Goal: Task Accomplishment & Management: Manage account settings

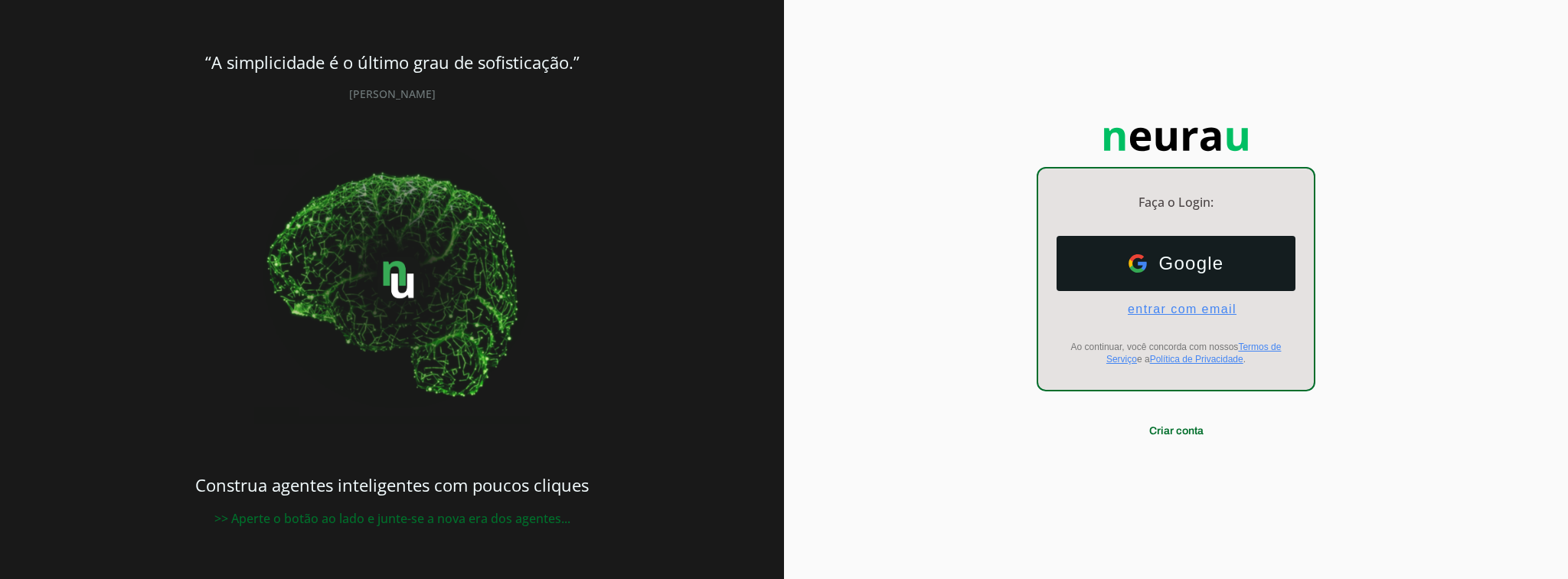
click at [1175, 312] on span "entrar com email" at bounding box center [1175, 309] width 121 height 14
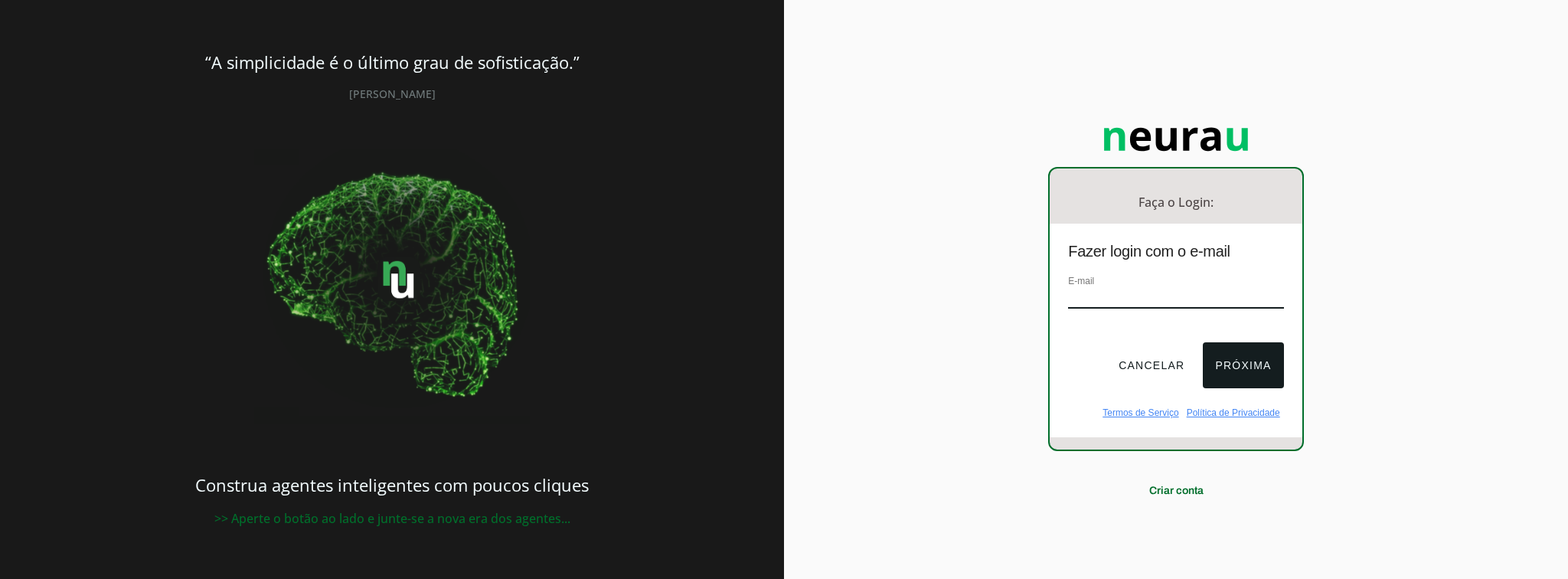
click at [1102, 291] on input "email" at bounding box center [1175, 298] width 215 height 20
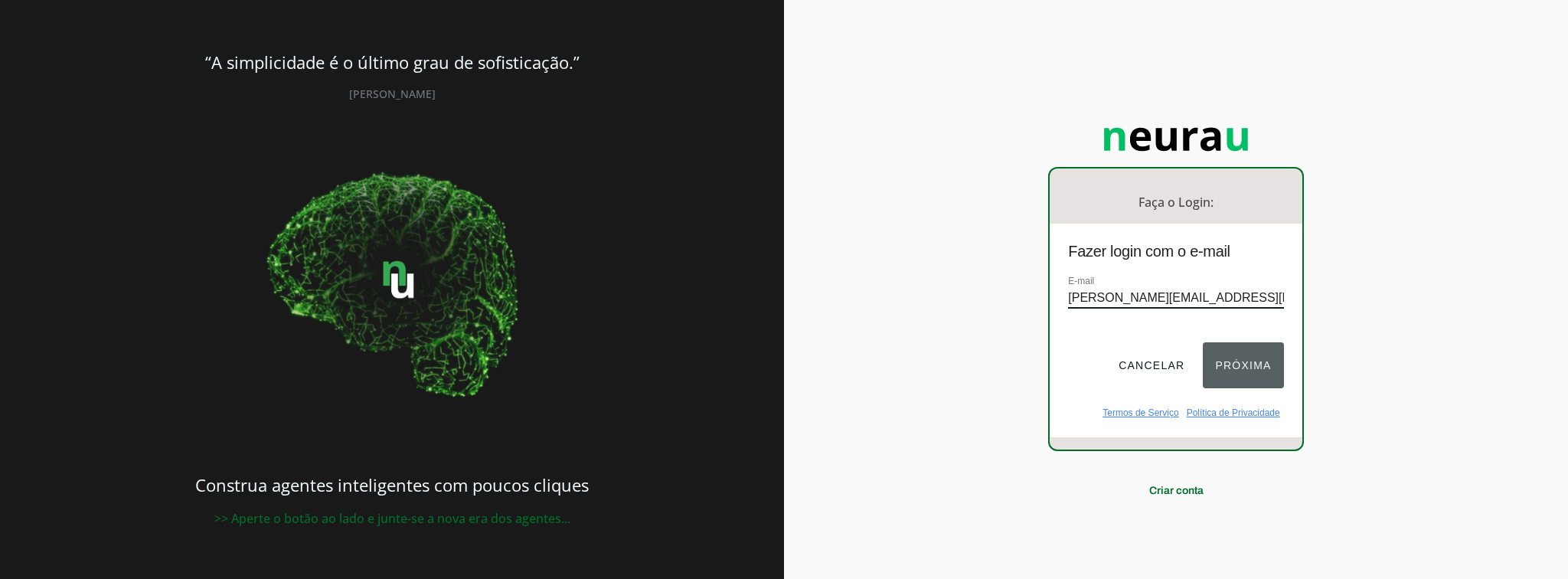
type input "[PERSON_NAME][EMAIL_ADDRESS][DOMAIN_NAME]"
click at [1236, 364] on button "Próxima" at bounding box center [1243, 364] width 80 height 46
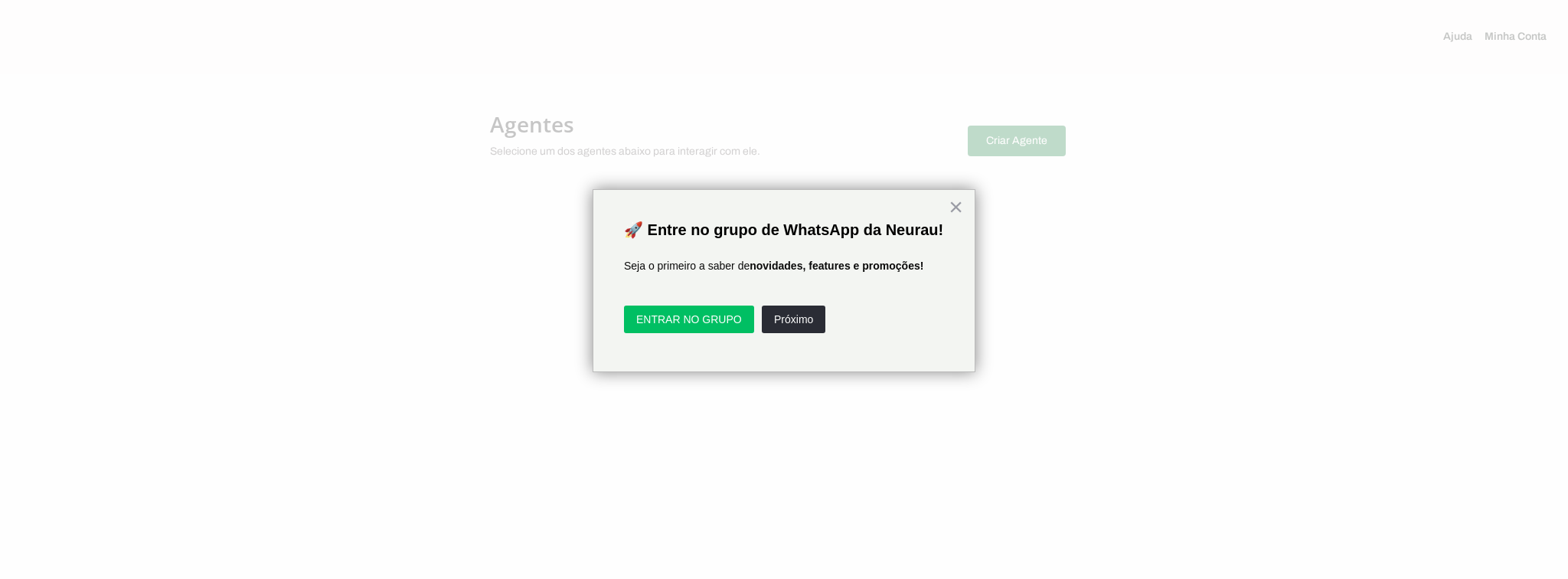
click at [1068, 196] on div at bounding box center [784, 290] width 1568 height 579
click at [989, 140] on div at bounding box center [784, 290] width 1568 height 579
click at [947, 206] on div "🚀 Entre no grupo de WhatsApp da Neurau! Seja o primeiro a saber de novidades, f…" at bounding box center [784, 280] width 382 height 183
click at [955, 206] on button "×" at bounding box center [955, 206] width 15 height 24
click at [955, 206] on div at bounding box center [784, 290] width 1568 height 579
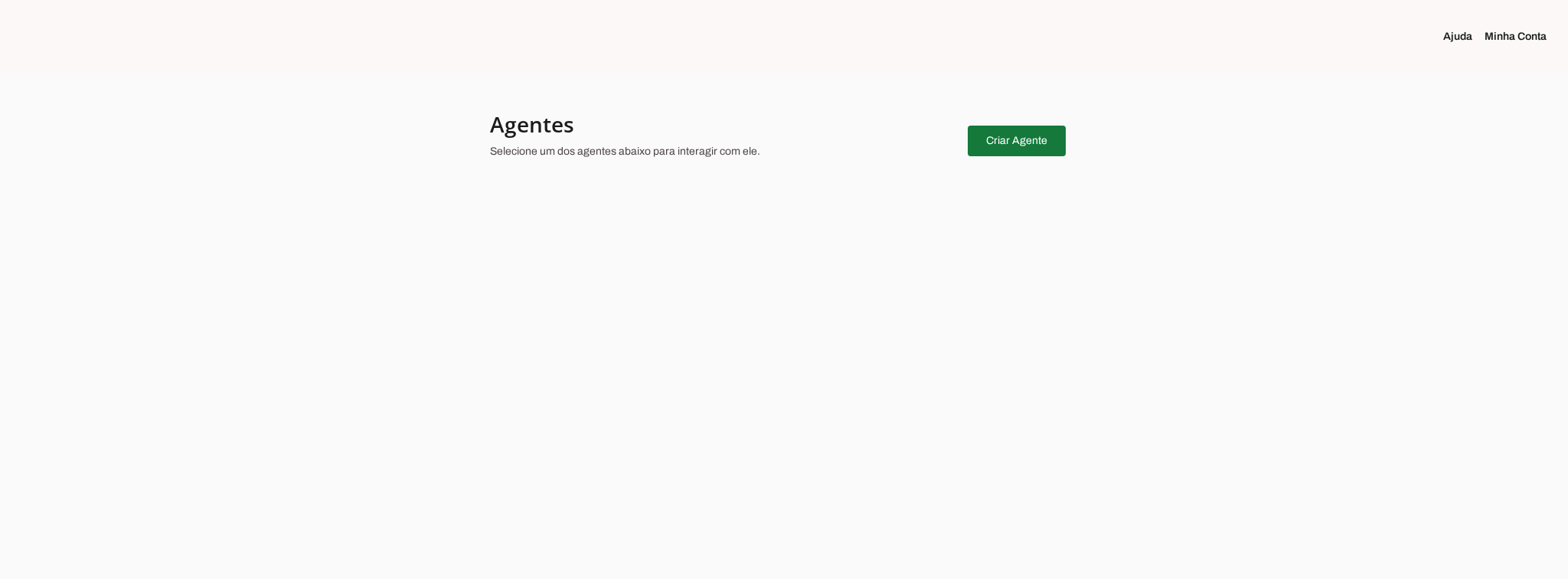
click at [1013, 147] on span at bounding box center [1017, 140] width 98 height 37
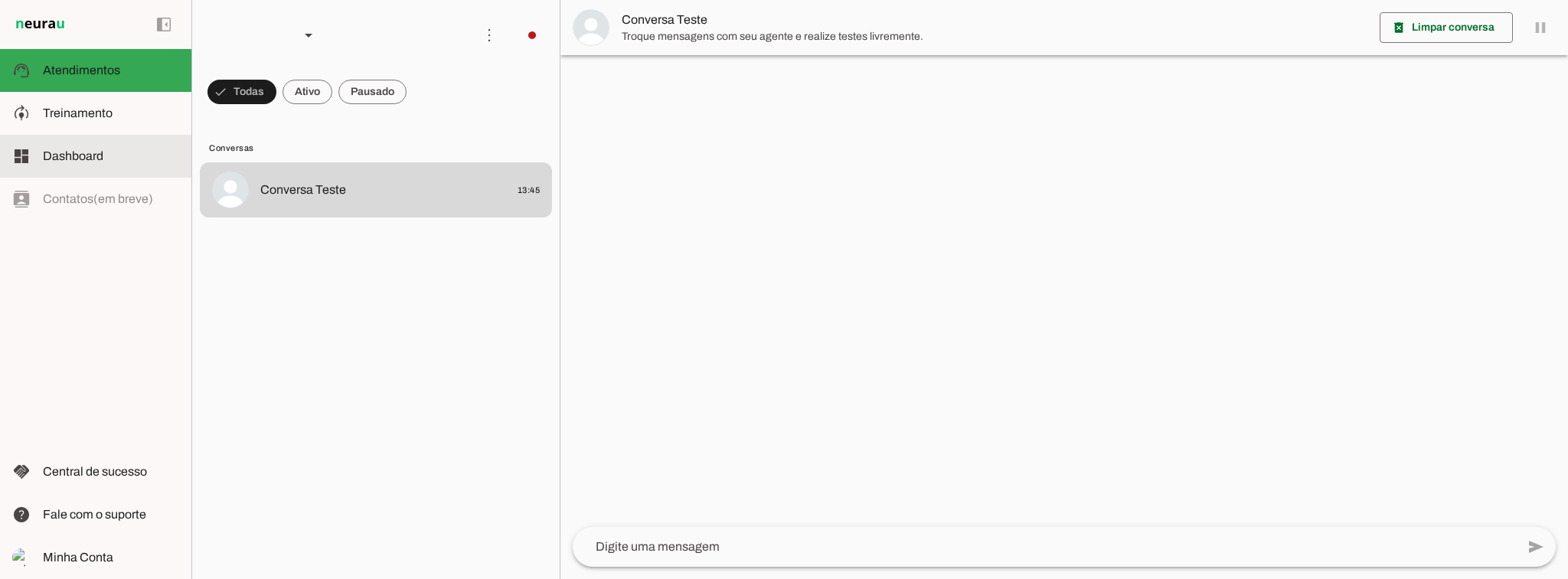
click at [155, 126] on md-item "model_training Treinamento Treinamento" at bounding box center [95, 113] width 191 height 43
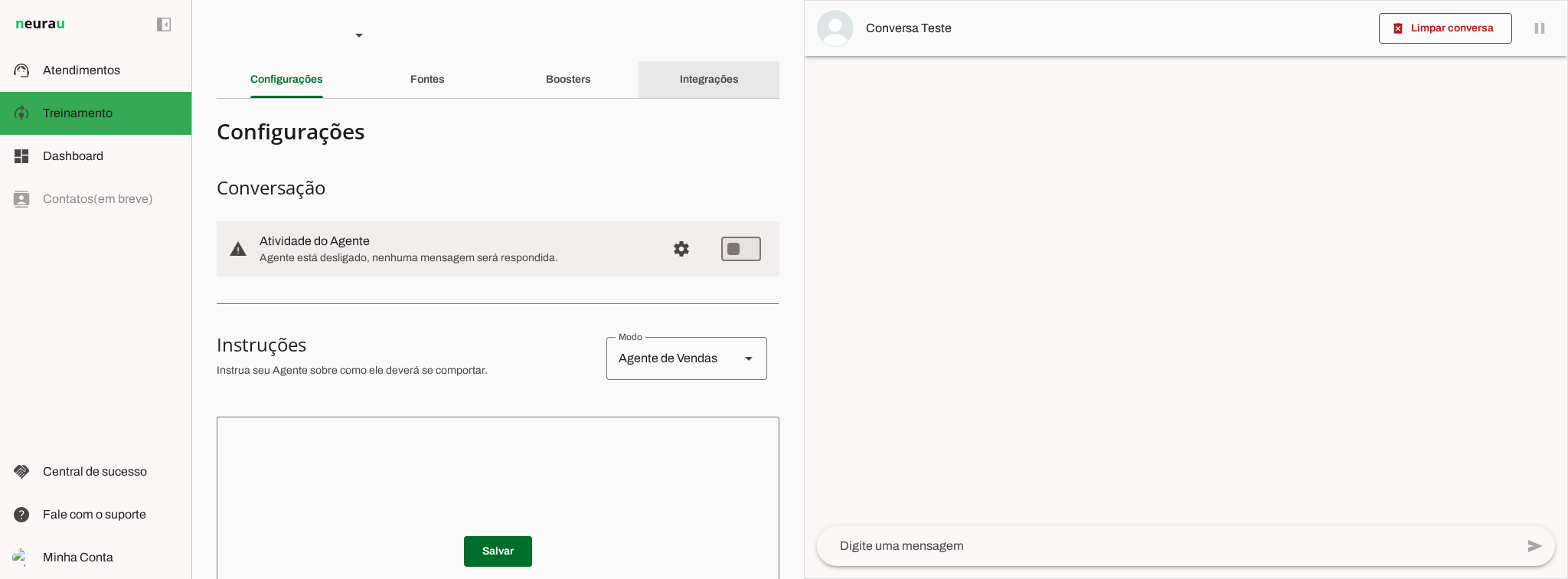
click at [680, 80] on div "Integrações" at bounding box center [709, 79] width 59 height 37
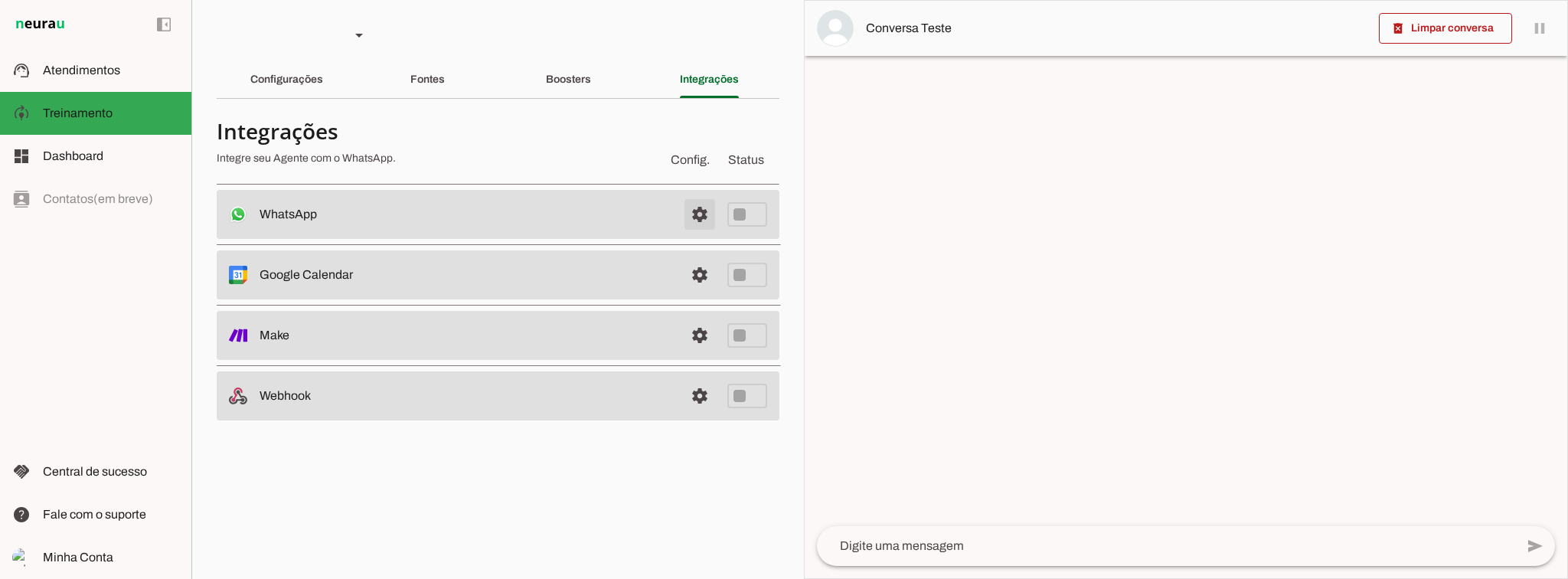
click at [688, 211] on span at bounding box center [699, 214] width 37 height 37
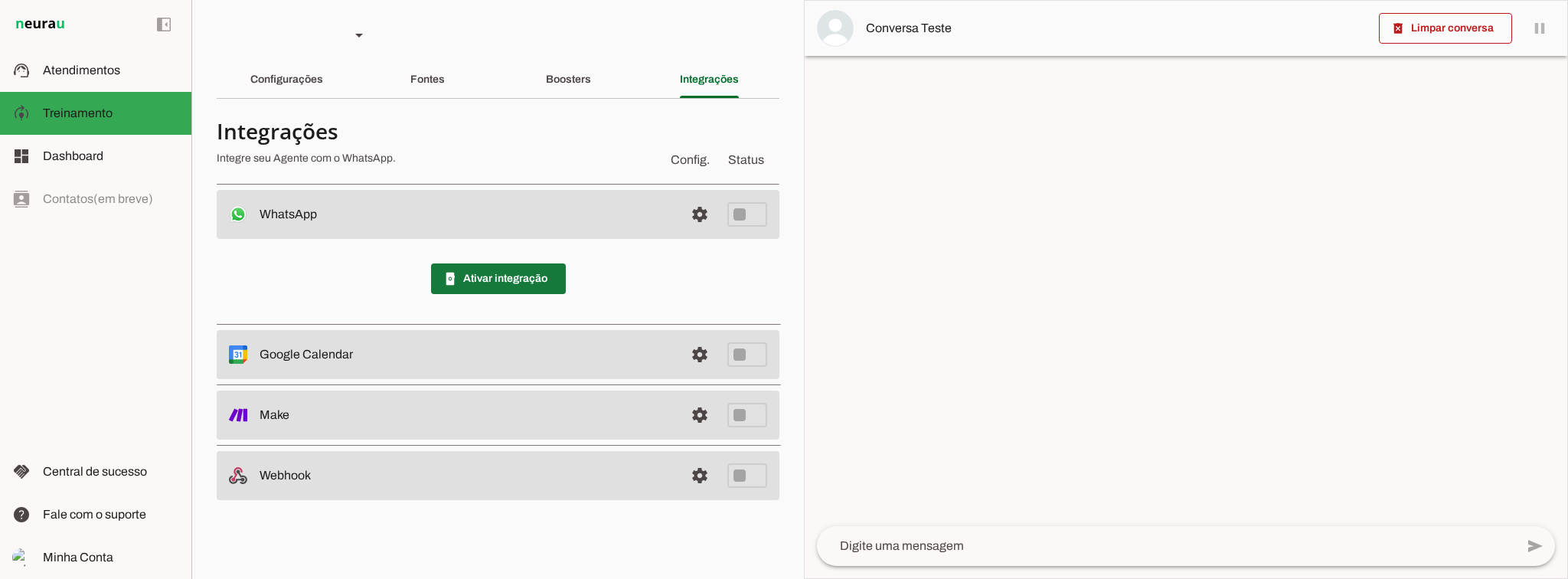
click at [481, 264] on span at bounding box center [498, 278] width 135 height 37
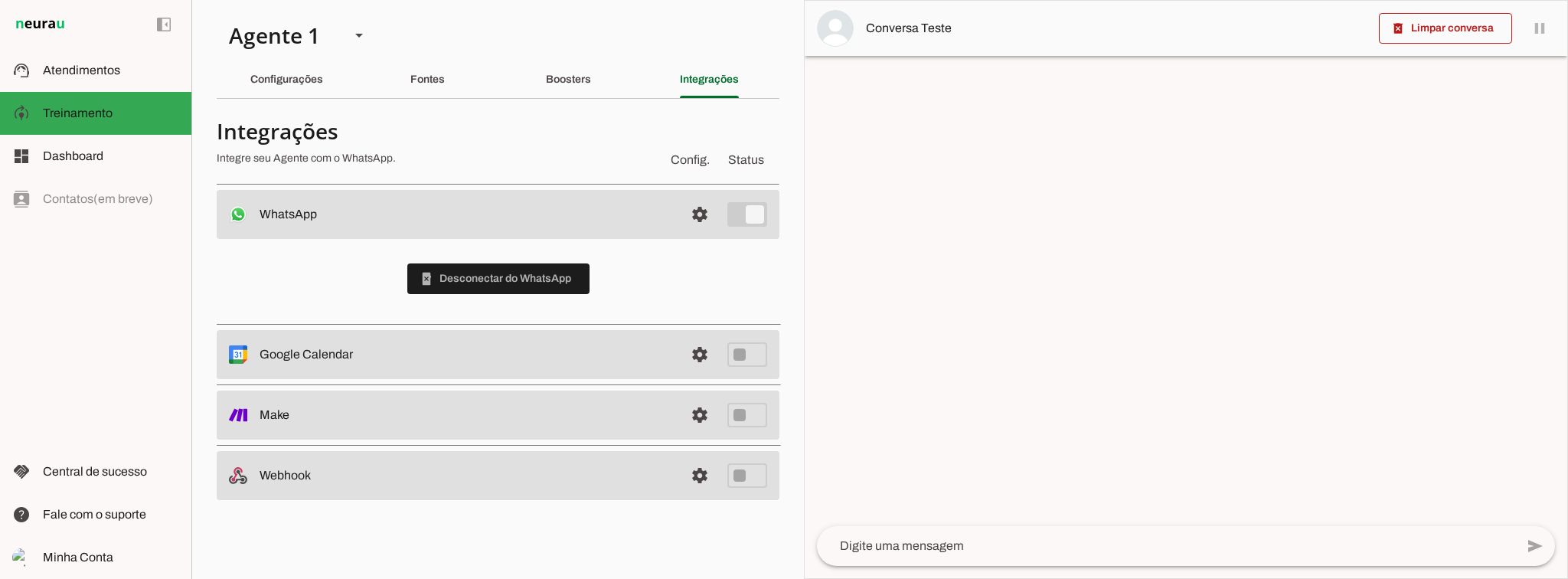
click at [716, 276] on div "phonelink_erase Desconectar do WhatsApp" at bounding box center [498, 279] width 563 height 80
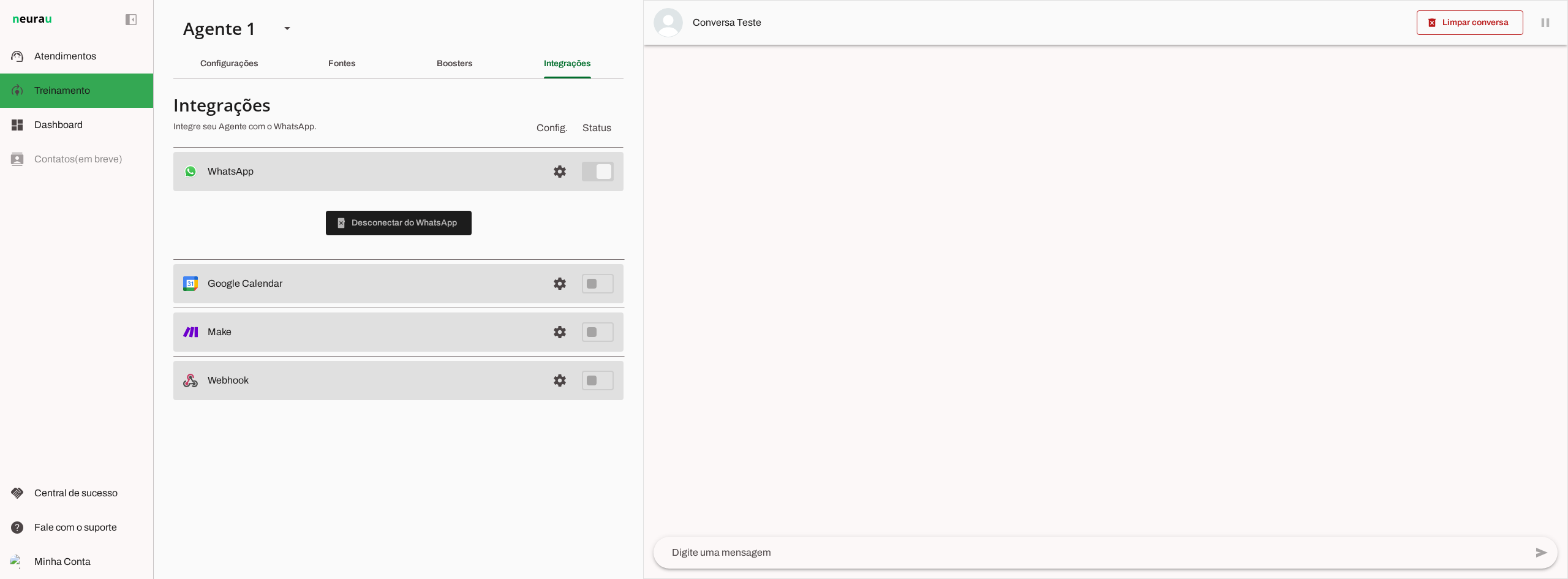
drag, startPoint x: 1235, startPoint y: 1, endPoint x: 1250, endPoint y: 232, distance: 231.5
click at [1250, 232] on div at bounding box center [1105, 289] width 924 height 578
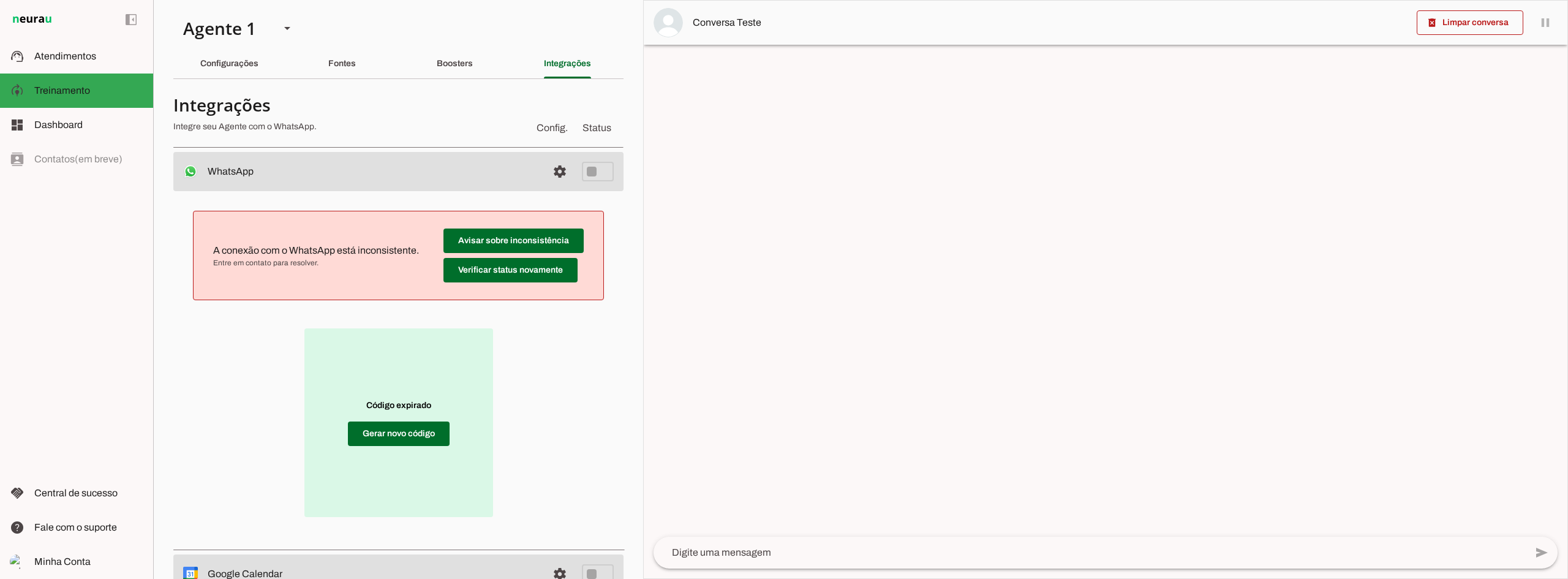
click at [598, 364] on div "A conexão com o WhatsApp está inconsistente. Entre em contato para resolver. Av…" at bounding box center [398, 368] width 450 height 354
click at [399, 432] on span at bounding box center [398, 433] width 102 height 29
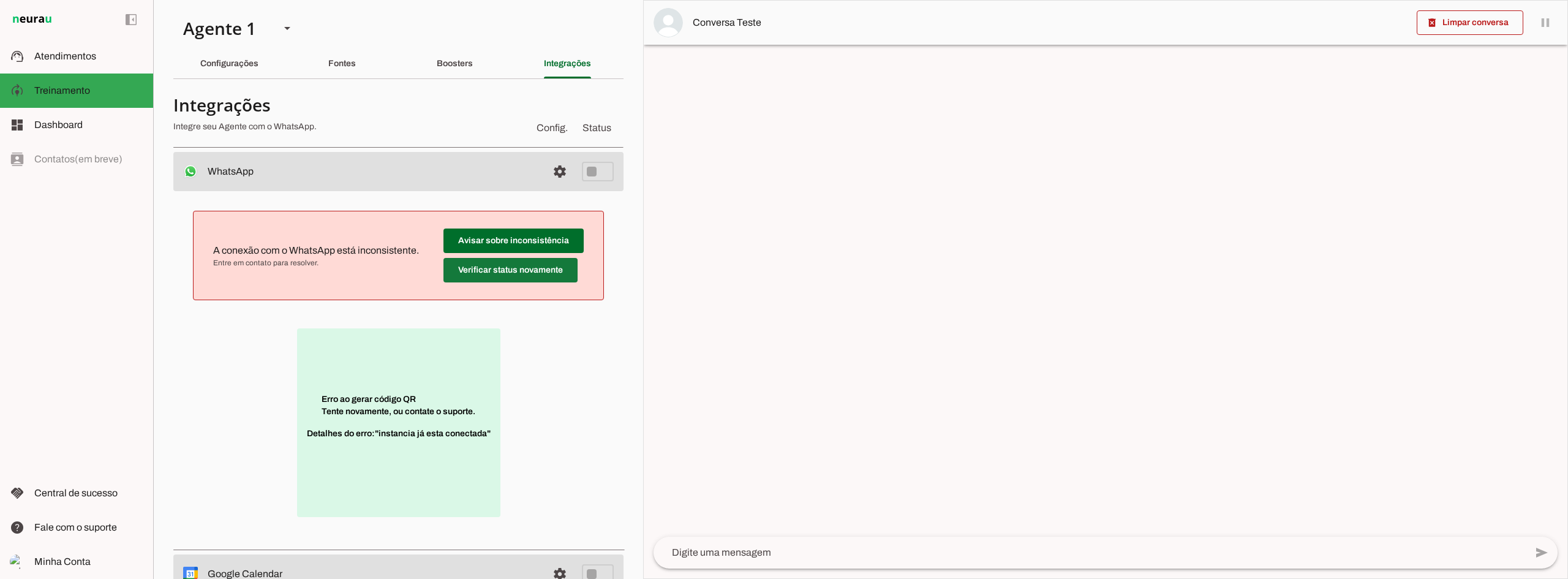
click at [490, 255] on span at bounding box center [513, 240] width 141 height 29
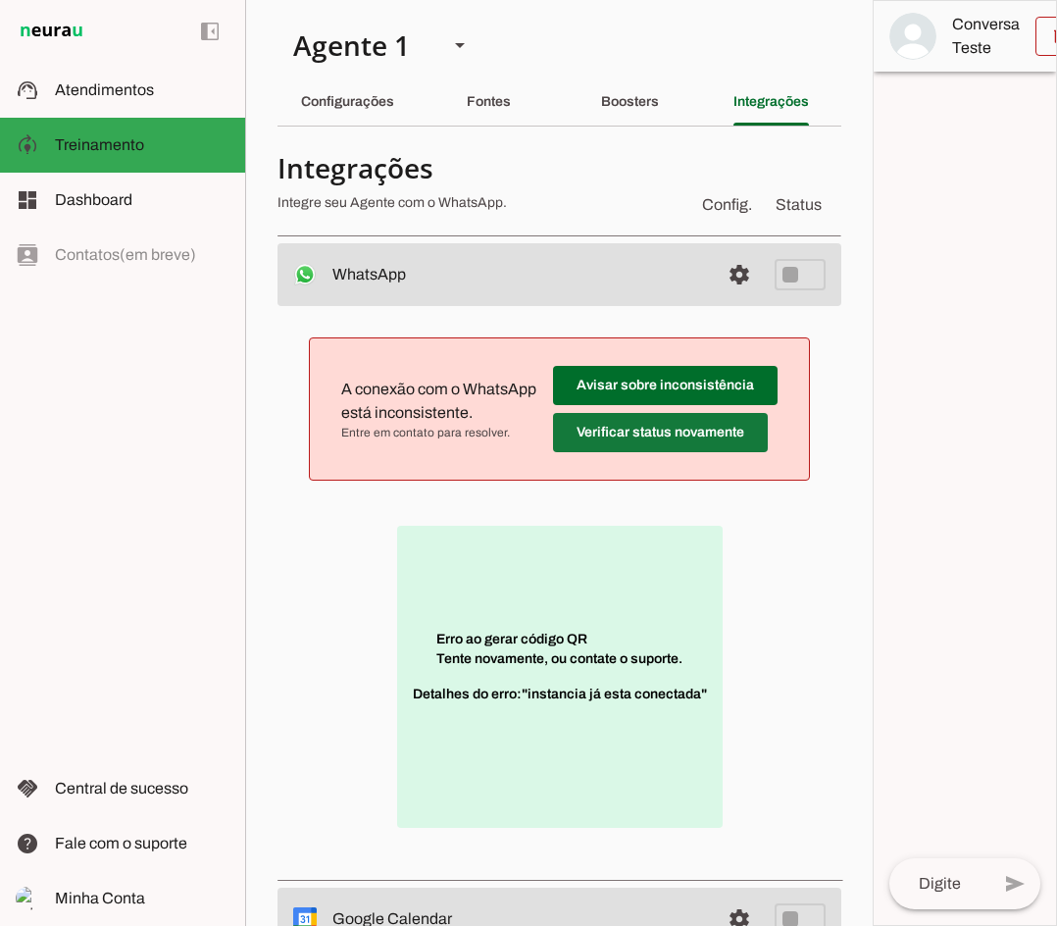
click at [623, 409] on span at bounding box center [665, 385] width 225 height 47
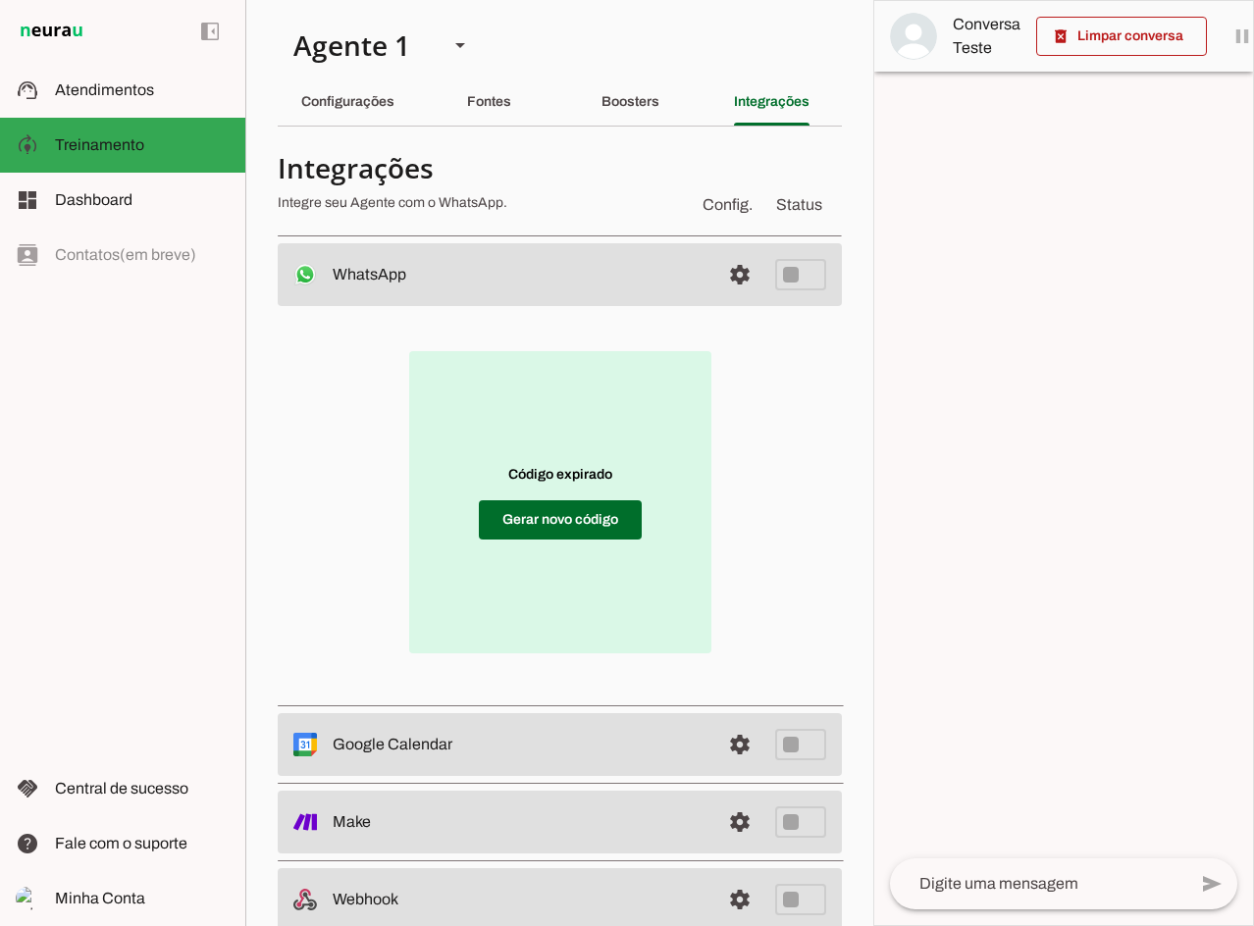
click at [479, 535] on span at bounding box center [560, 519] width 163 height 47
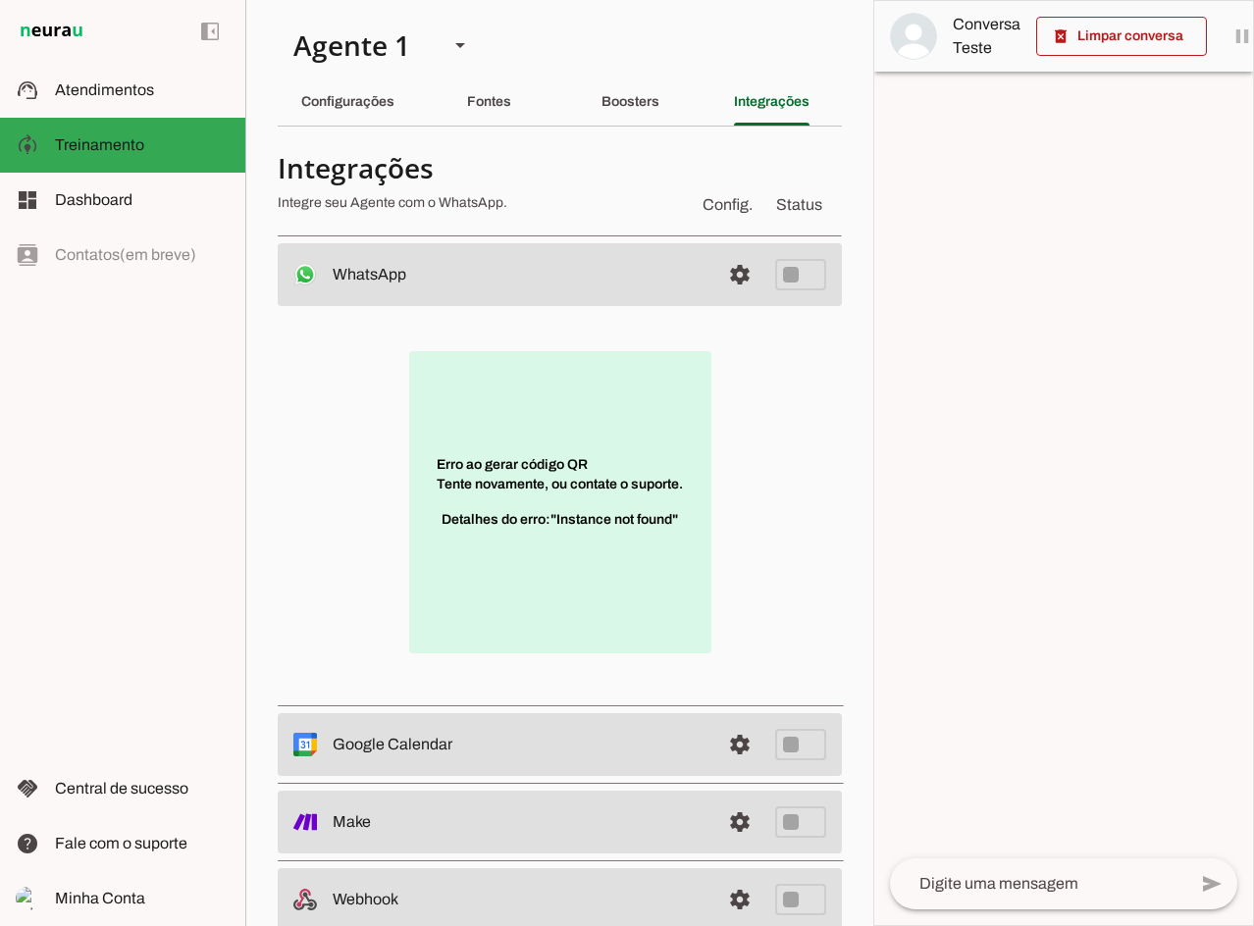
click at [607, 447] on p "Erro ao gerar código QR Tente novamente, ou contate o suporte. Detalhes do erro…" at bounding box center [560, 502] width 302 height 302
click at [729, 276] on span at bounding box center [739, 274] width 47 height 47
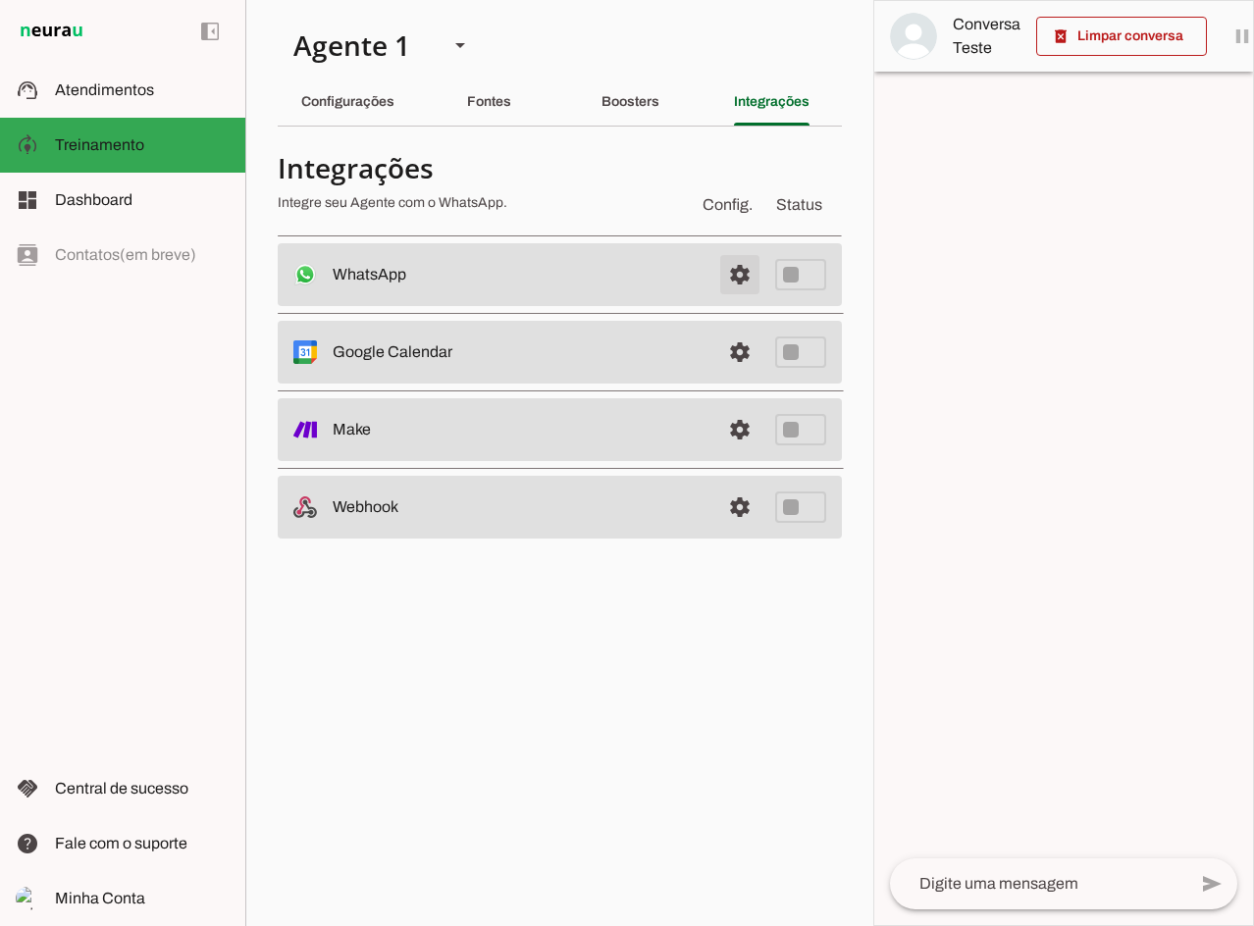
click at [728, 279] on span at bounding box center [739, 274] width 47 height 47
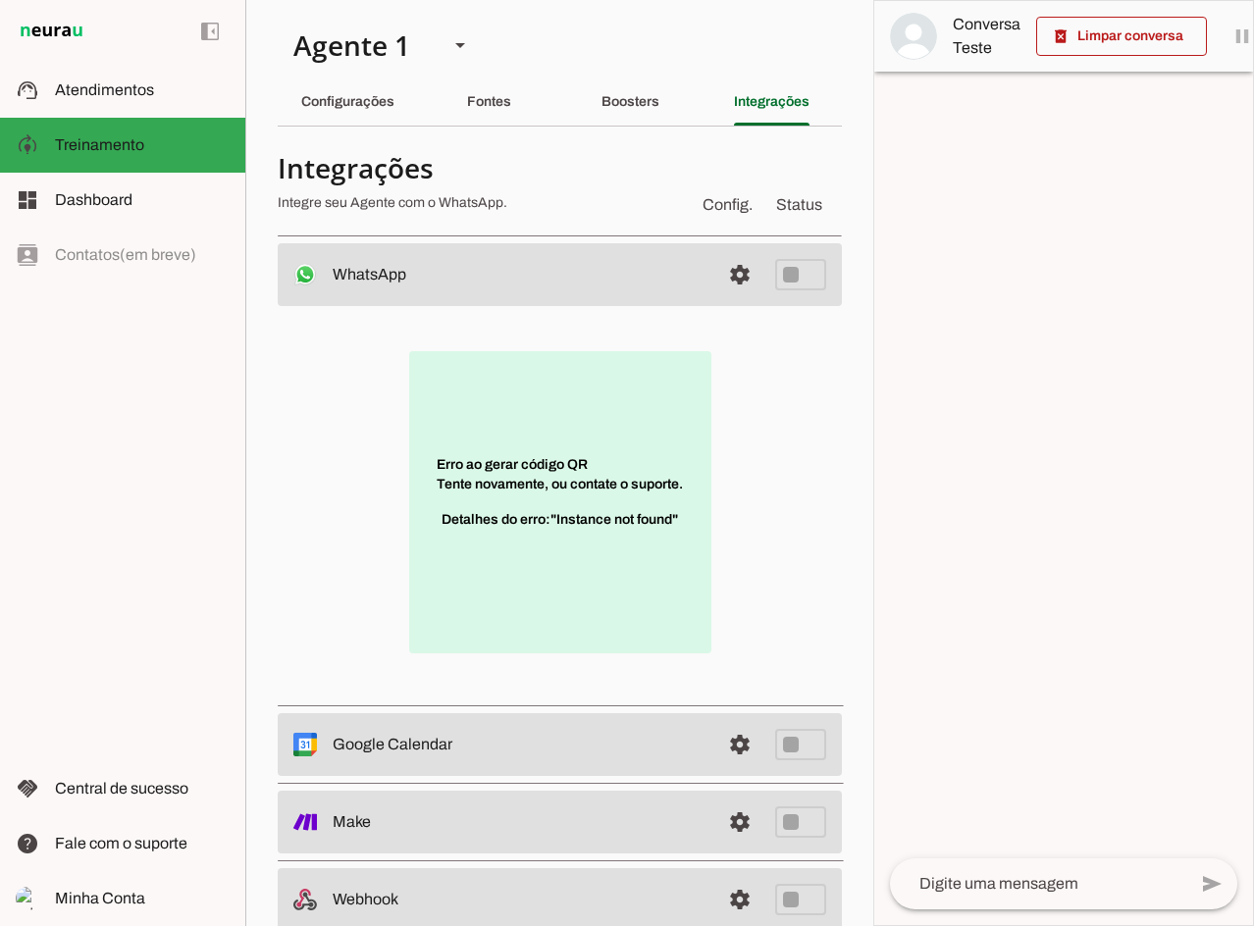
click at [527, 393] on p "Erro ao gerar código QR Tente novamente, ou contate o suporte. Detalhes do erro…" at bounding box center [560, 502] width 302 height 302
click at [545, 436] on p "Erro ao gerar código QR Tente novamente, ou contate o suporte. Detalhes do erro…" at bounding box center [560, 502] width 302 height 302
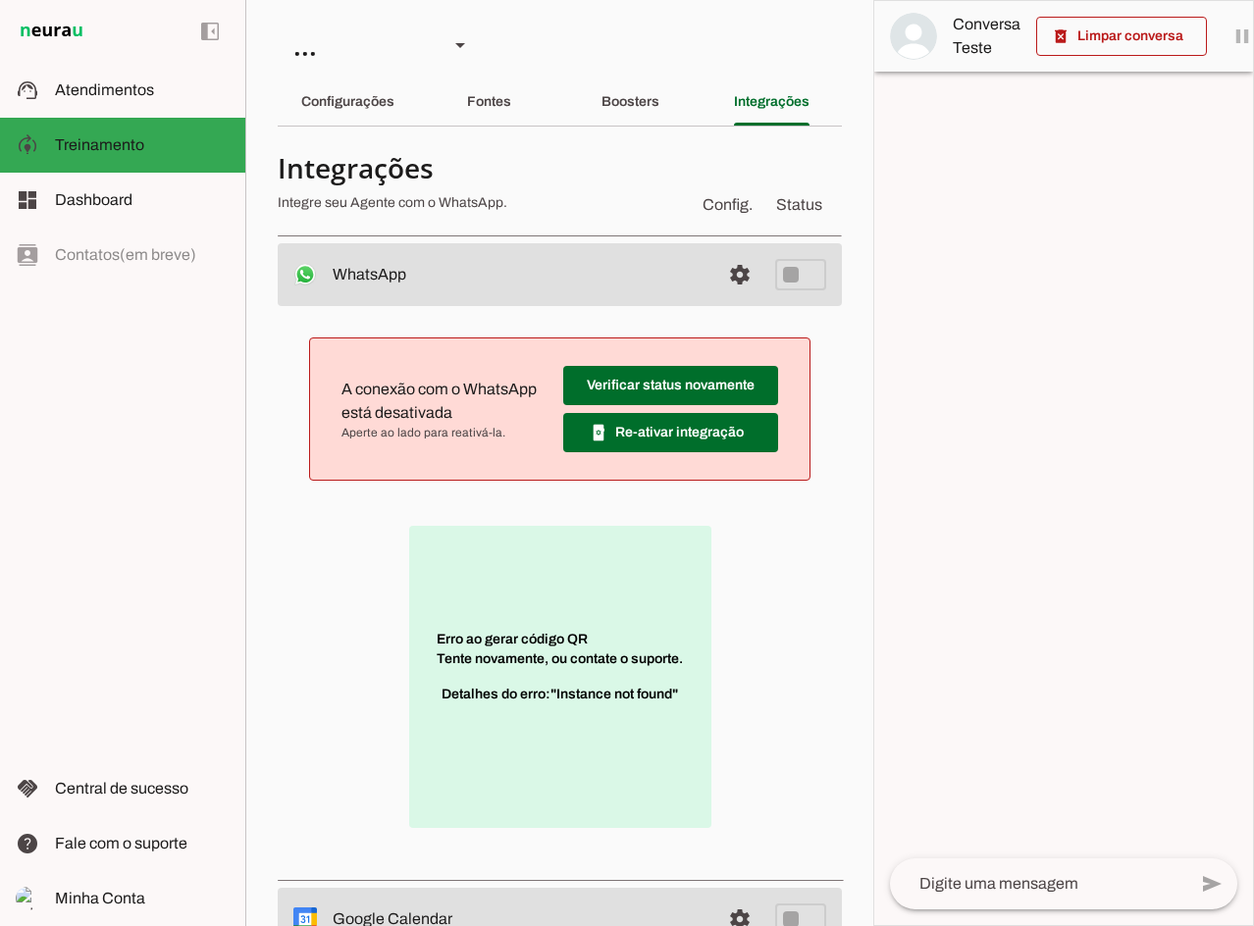
drag, startPoint x: 765, startPoint y: 537, endPoint x: 787, endPoint y: 553, distance: 27.3
click at [763, 537] on div "Erro ao gerar código QR Tente novamente, ou contate o suporte. Detalhes do erro…" at bounding box center [559, 677] width 501 height 330
click at [674, 390] on span at bounding box center [670, 385] width 215 height 47
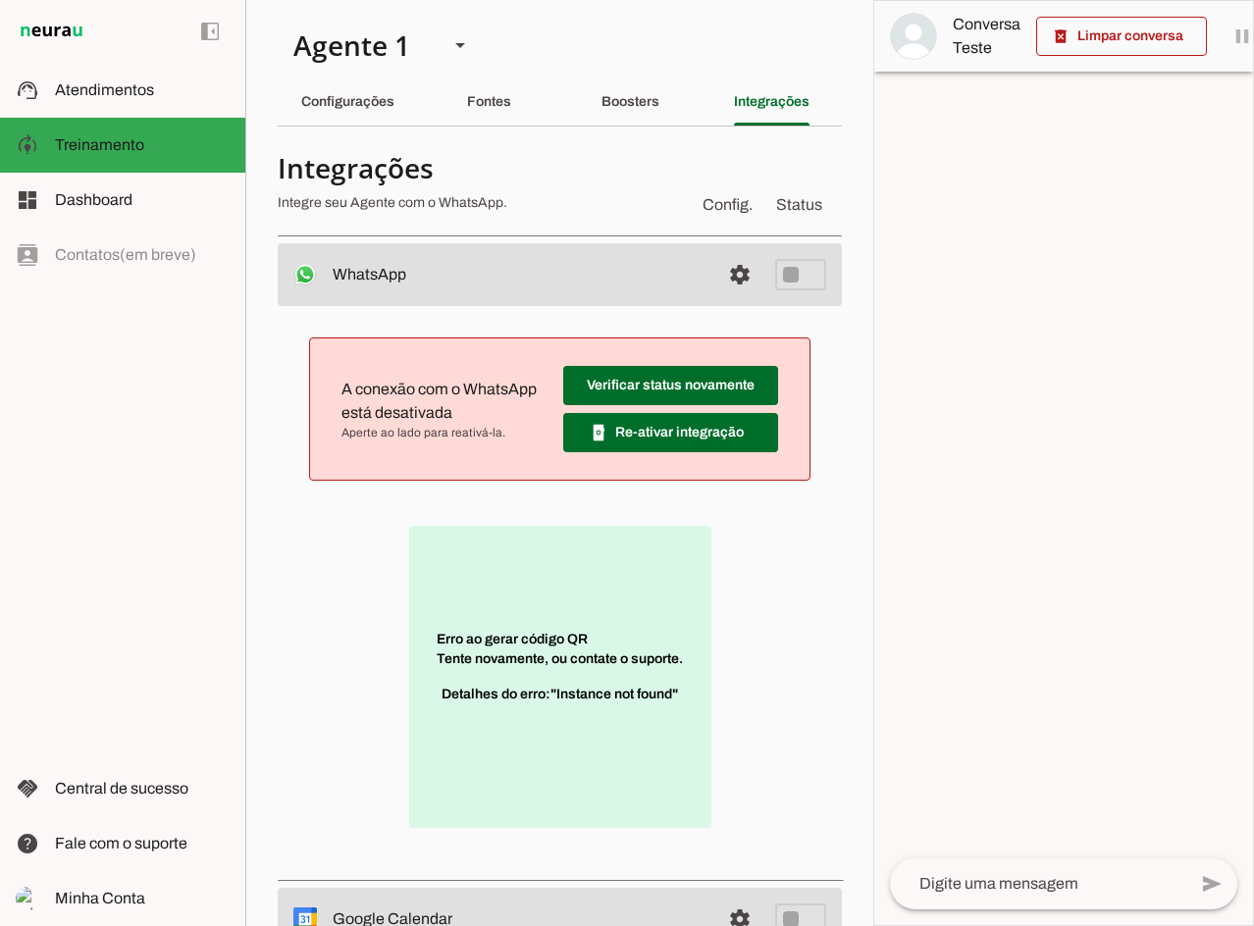
click at [668, 409] on span at bounding box center [670, 385] width 215 height 47
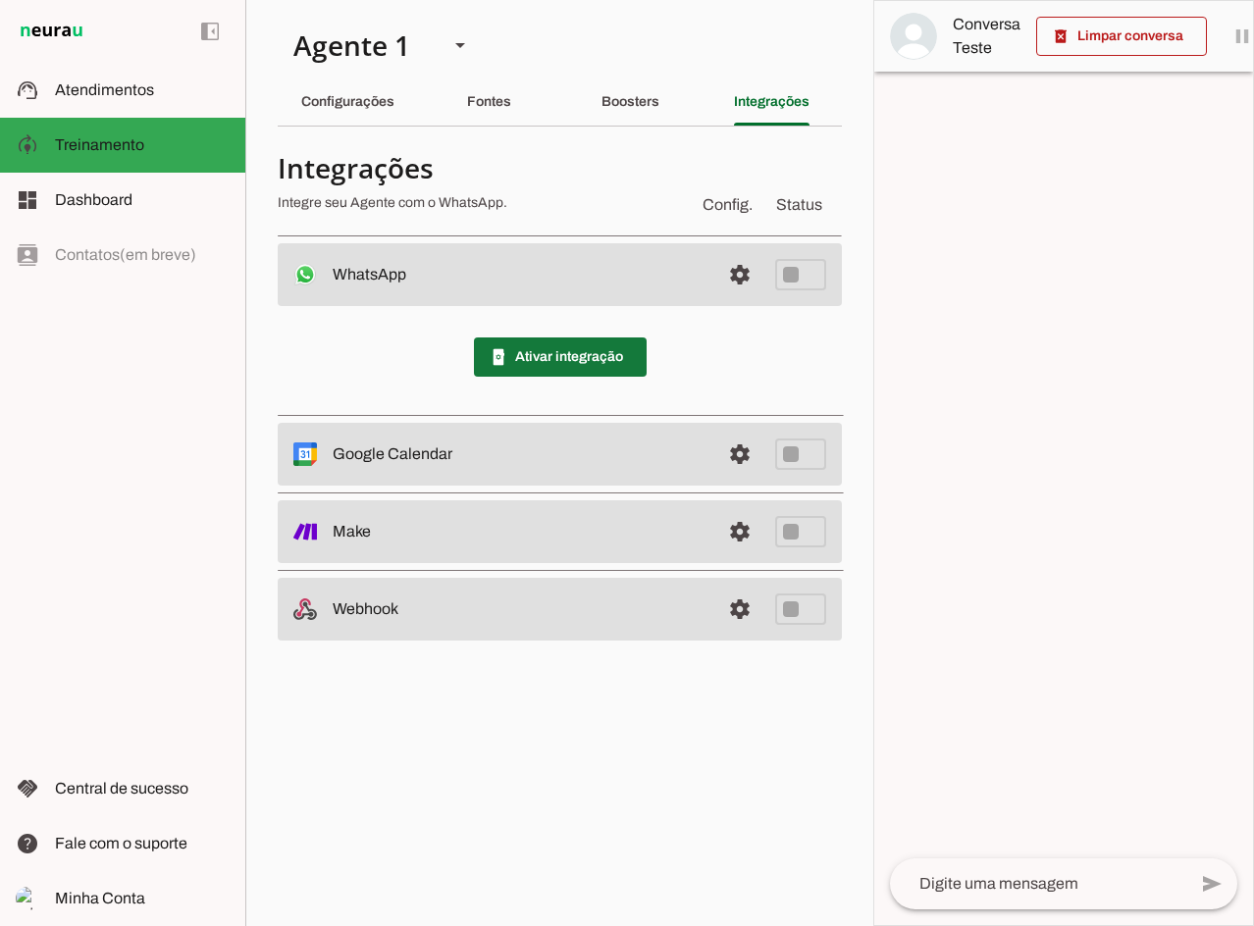
click at [575, 348] on span at bounding box center [560, 356] width 173 height 47
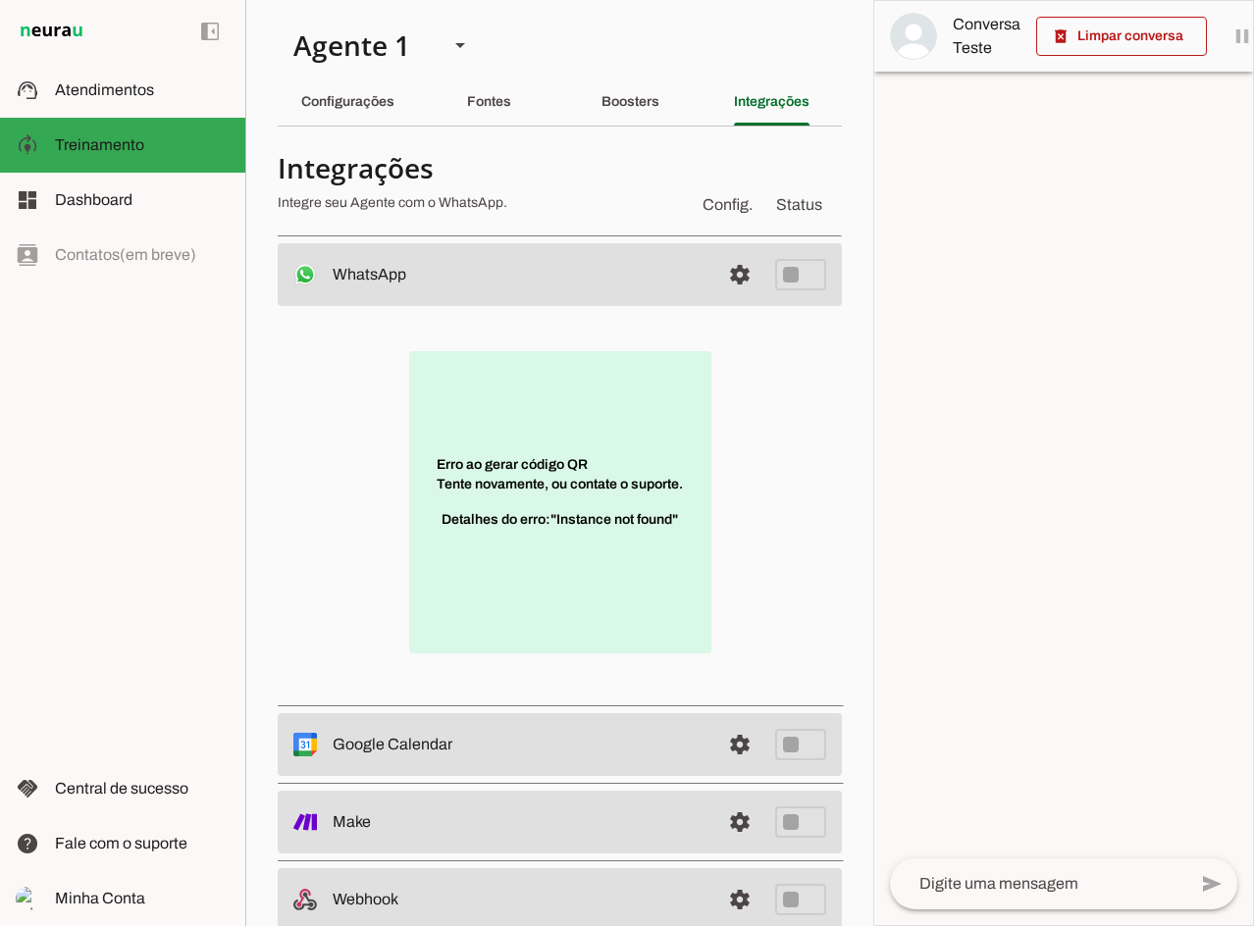
click at [795, 487] on div "Erro ao gerar código QR Tente novamente, ou contate o suporte. Detalhes do erro…" at bounding box center [560, 502] width 564 height 392
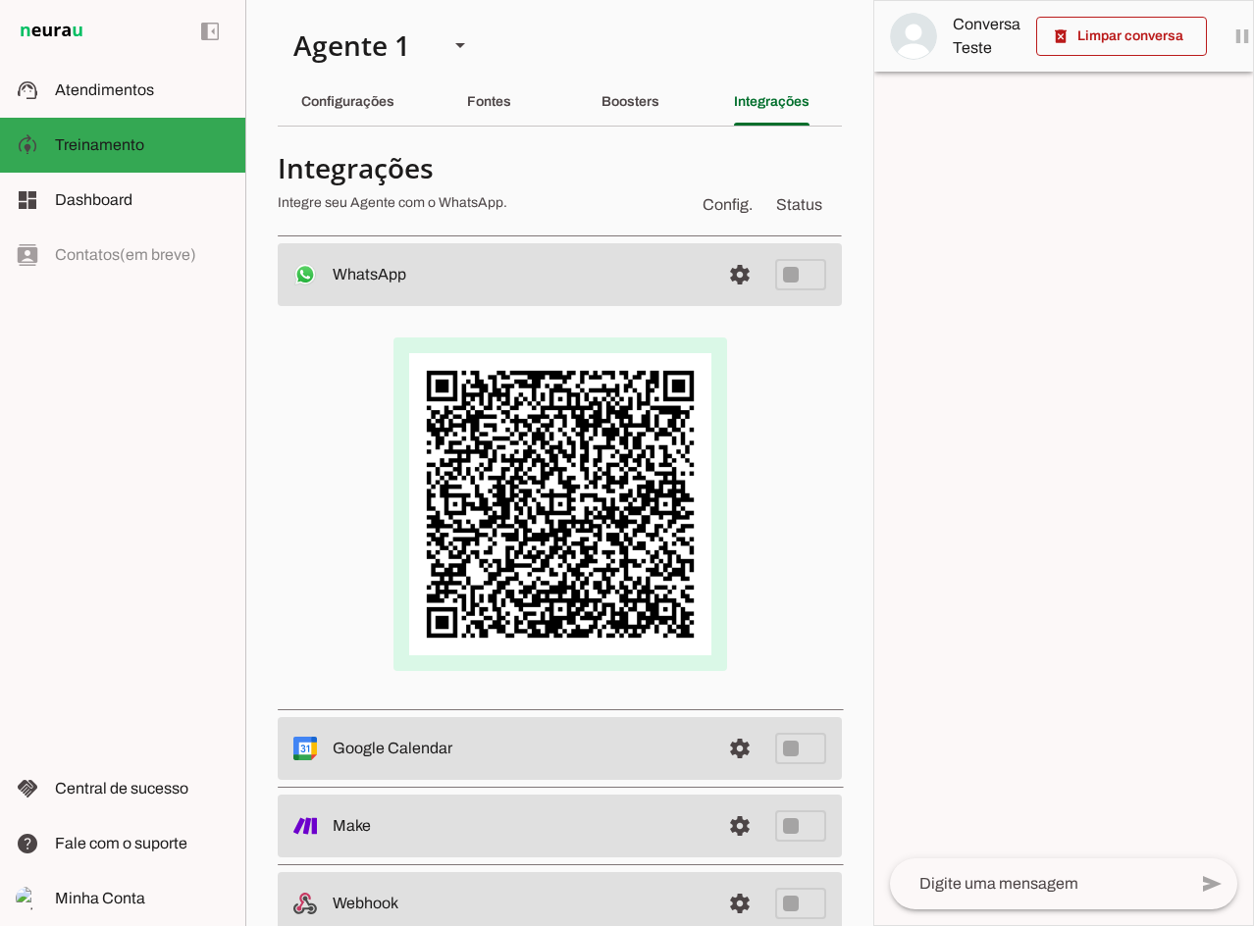
click at [716, 274] on span at bounding box center [739, 274] width 47 height 47
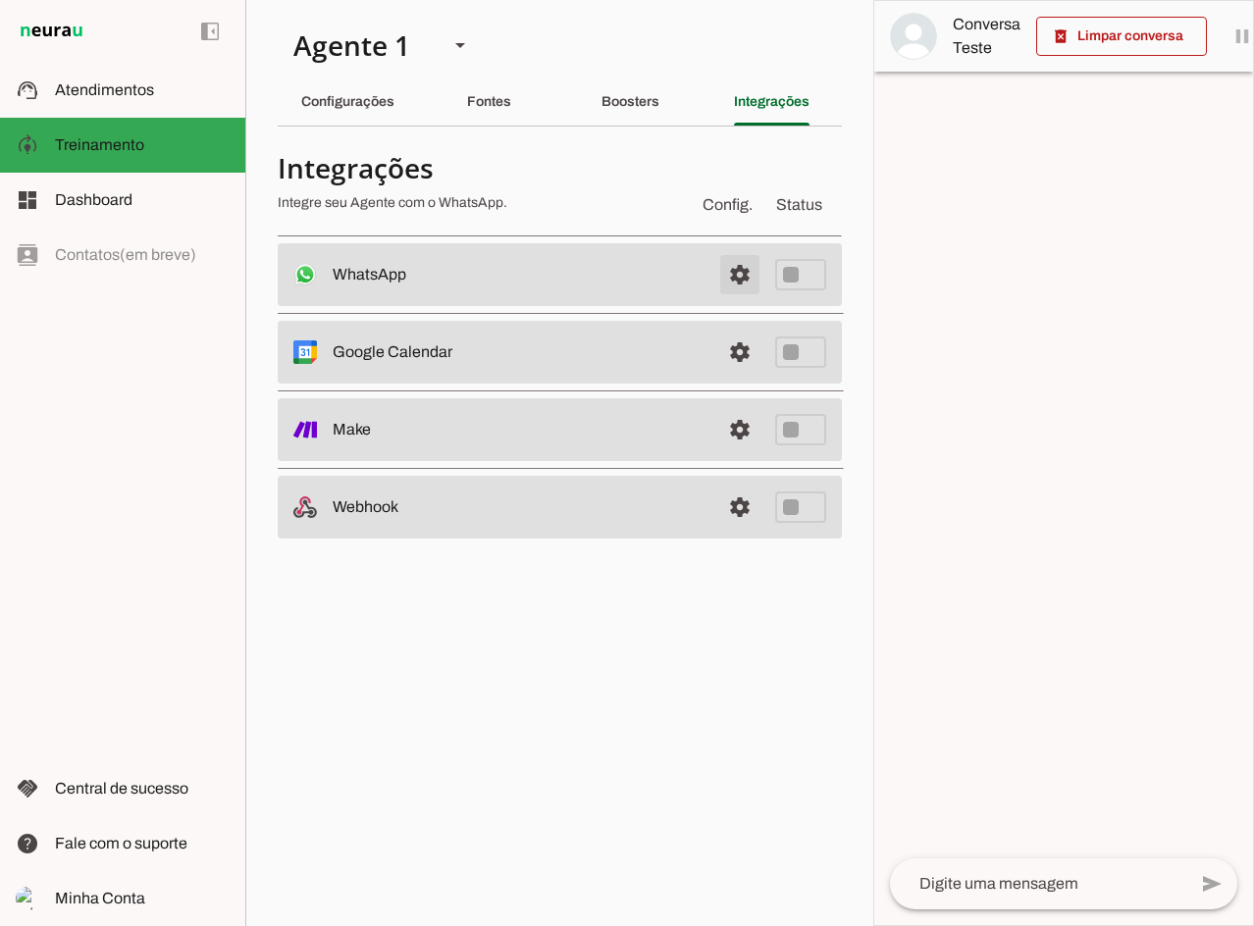
click at [745, 266] on span at bounding box center [739, 274] width 47 height 47
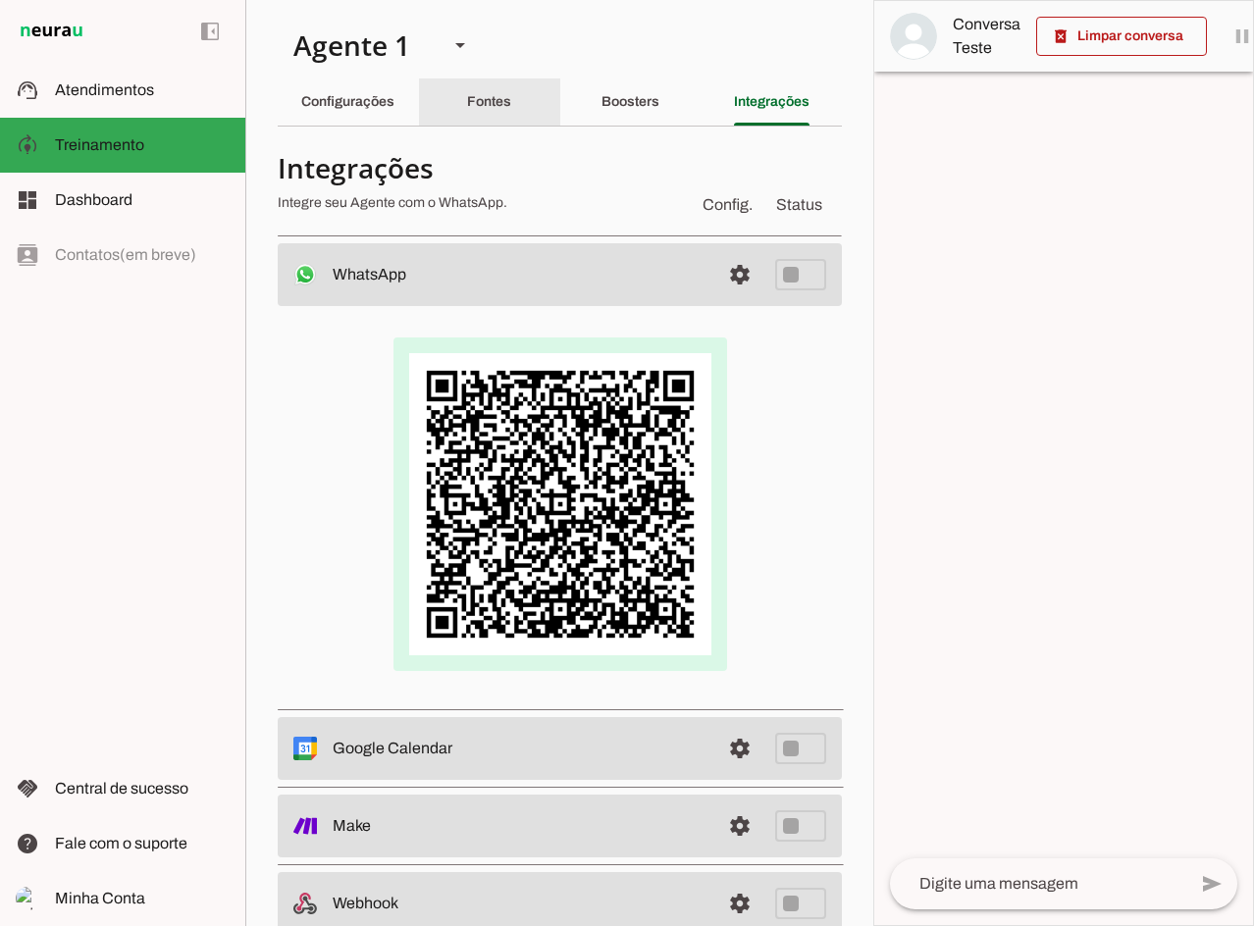
click at [508, 103] on div "Fontes" at bounding box center [489, 101] width 44 height 47
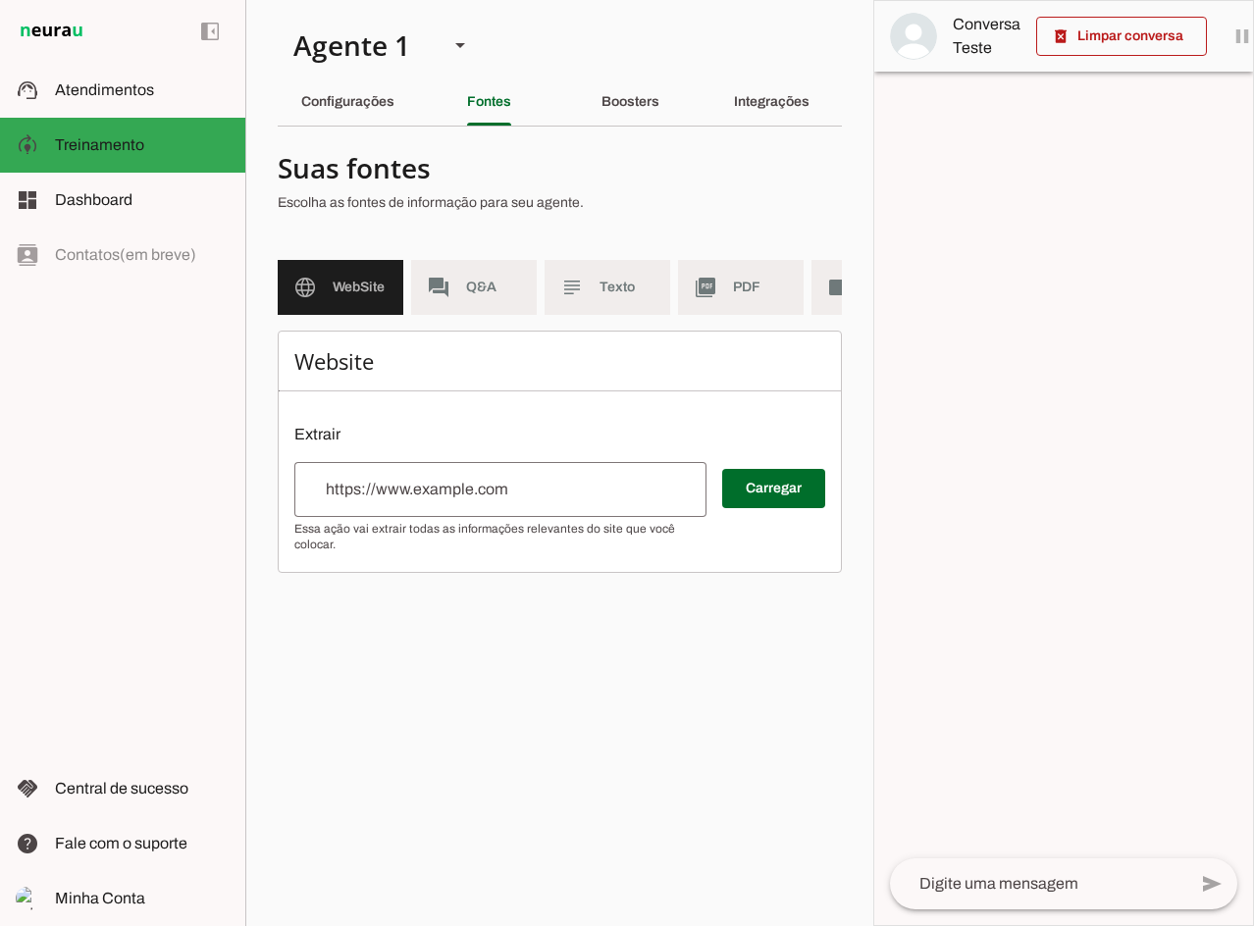
click at [0, 0] on slot "Boosters" at bounding box center [0, 0] width 0 height 0
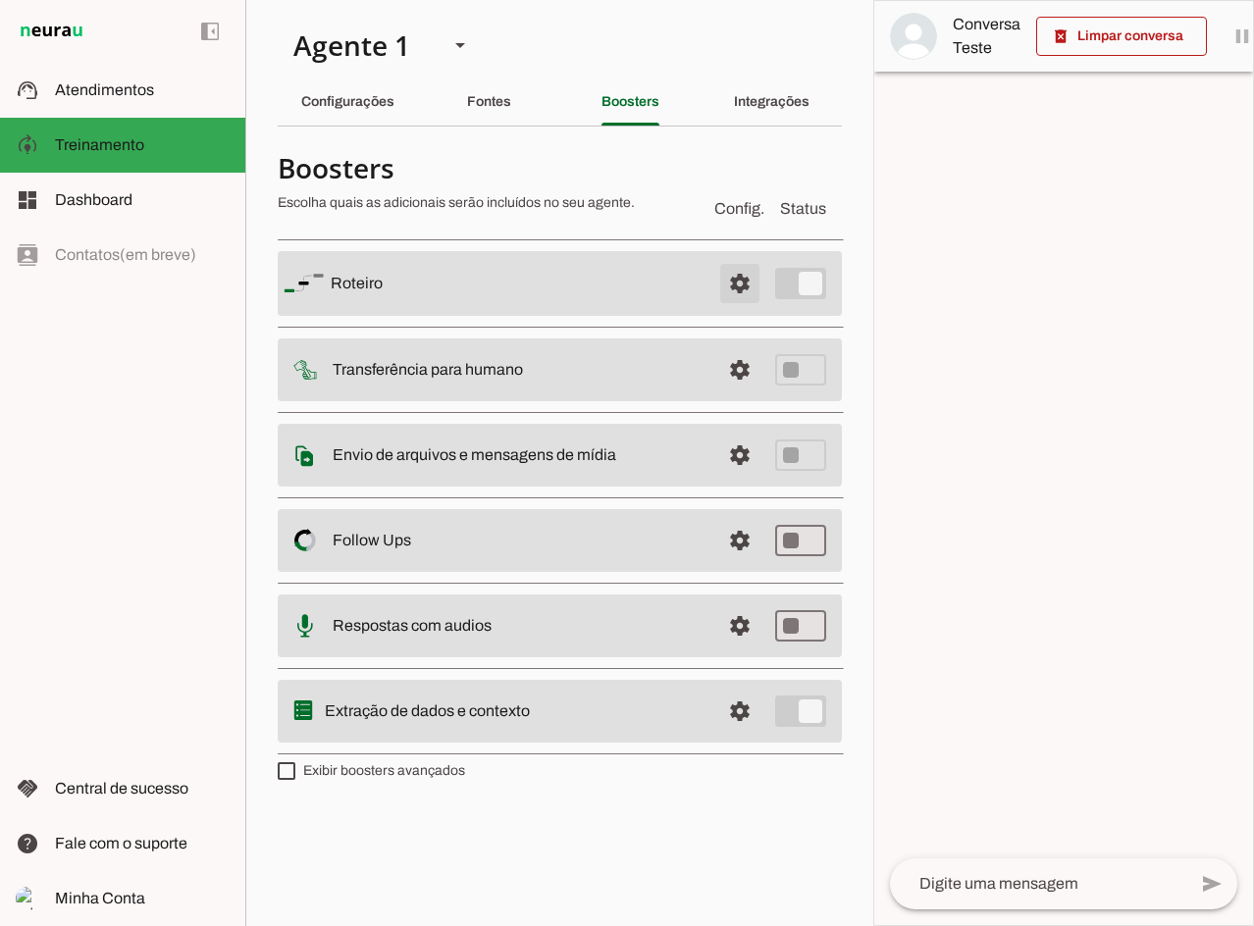
click at [735, 283] on span at bounding box center [739, 283] width 47 height 47
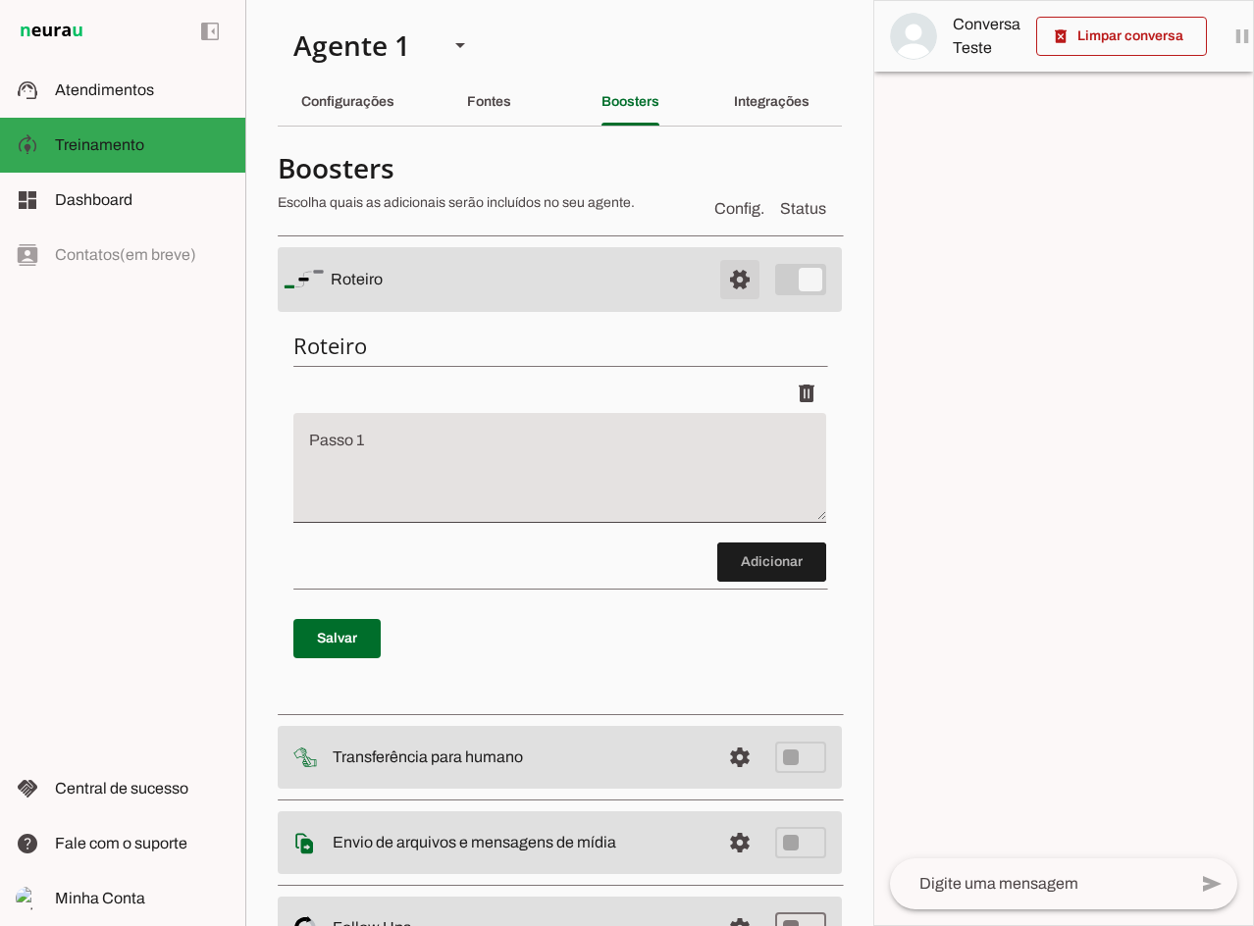
click at [735, 283] on span at bounding box center [739, 279] width 47 height 47
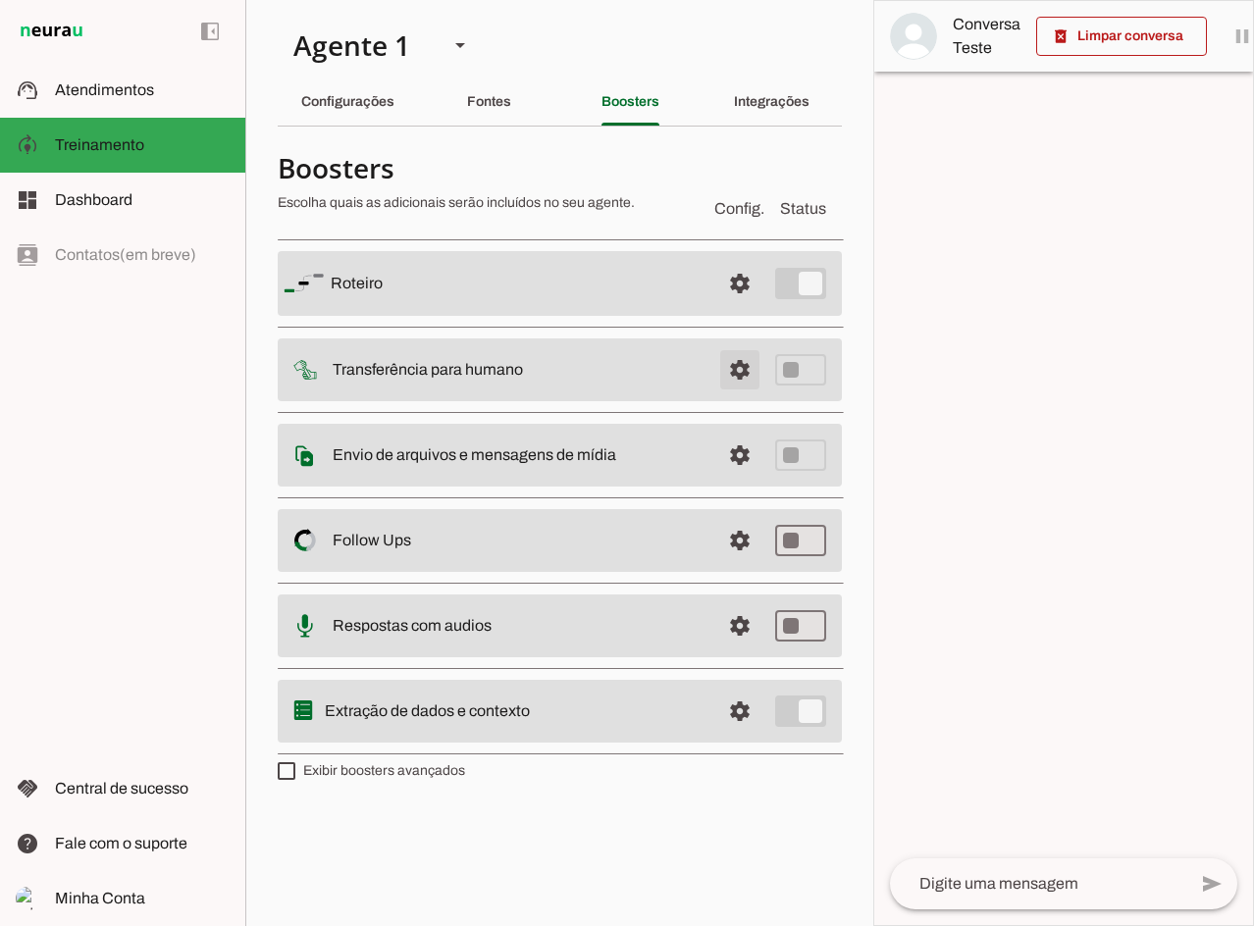
click at [750, 307] on span at bounding box center [739, 283] width 47 height 47
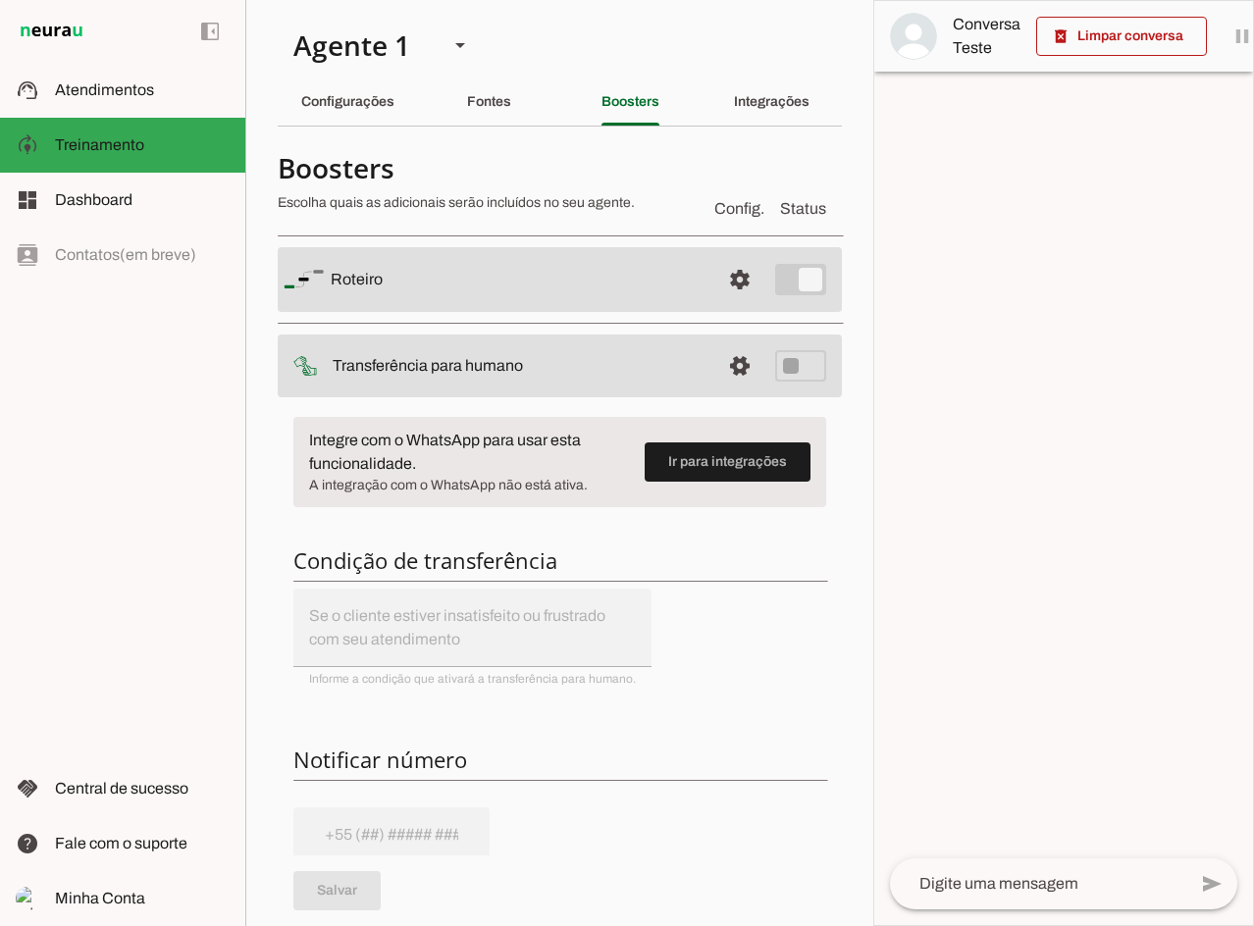
click at [750, 312] on md-item "settings Transferência para humano" at bounding box center [560, 279] width 564 height 65
click at [716, 303] on span at bounding box center [739, 279] width 47 height 47
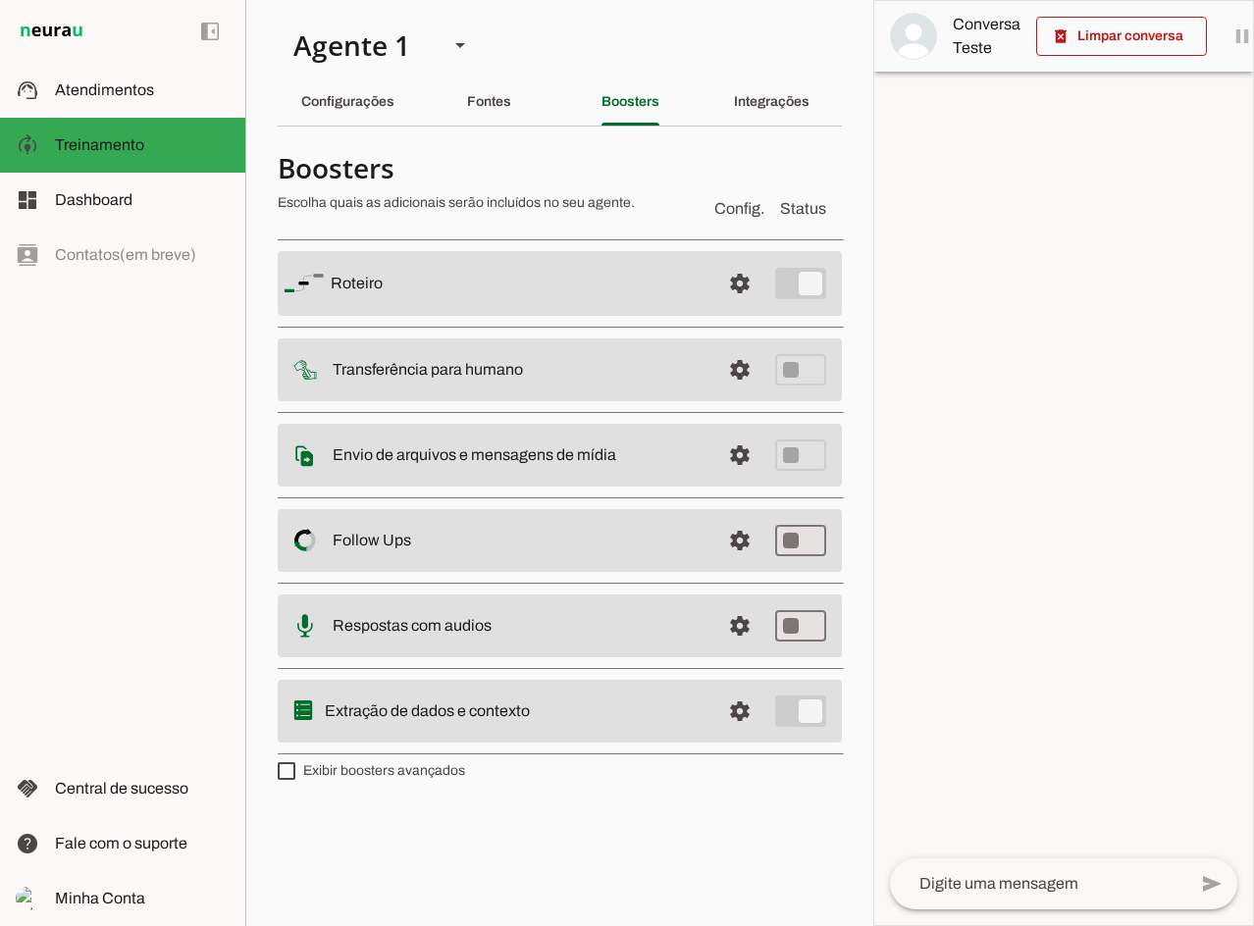
click at [736, 116] on div "Integrações" at bounding box center [772, 101] width 76 height 47
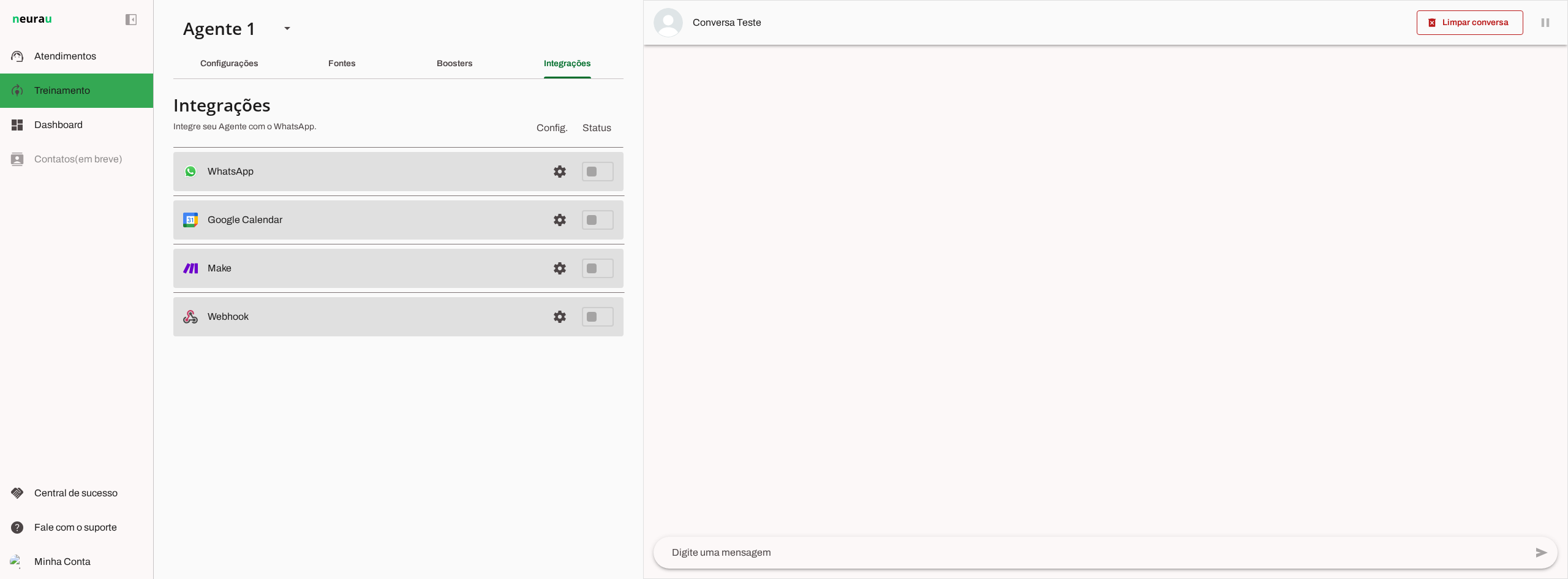
click at [782, 284] on div at bounding box center [1105, 289] width 924 height 578
click at [245, 443] on section "Agente 1 Criar Agente Você atingiu o limite de IAs Neurau permitidas. Atualize …" at bounding box center [398, 289] width 490 height 579
click at [782, 290] on div at bounding box center [1105, 289] width 924 height 578
click at [538, 396] on section "Agente 1 Criar Agente Você atingiu o limite de IAs Neurau permitidas. Atualize …" at bounding box center [398, 289] width 490 height 579
click at [451, 57] on div "Boosters" at bounding box center [455, 63] width 36 height 29
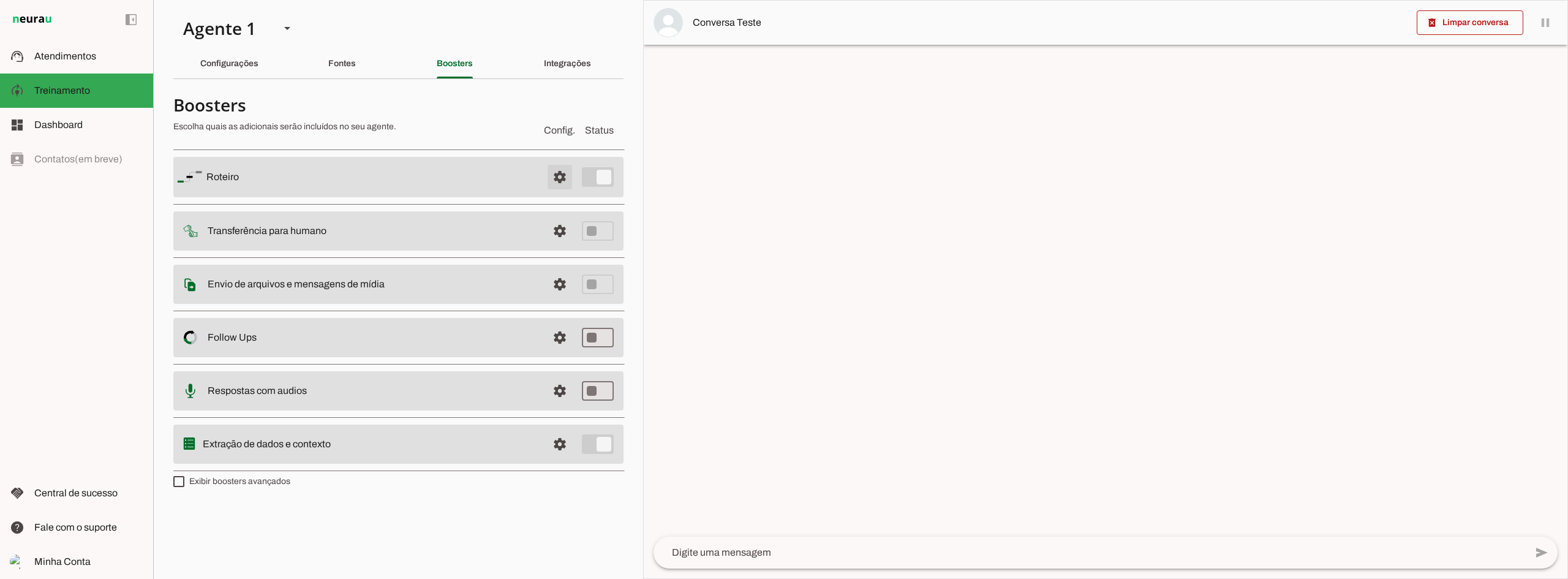
click at [552, 176] on span at bounding box center [560, 177] width 29 height 29
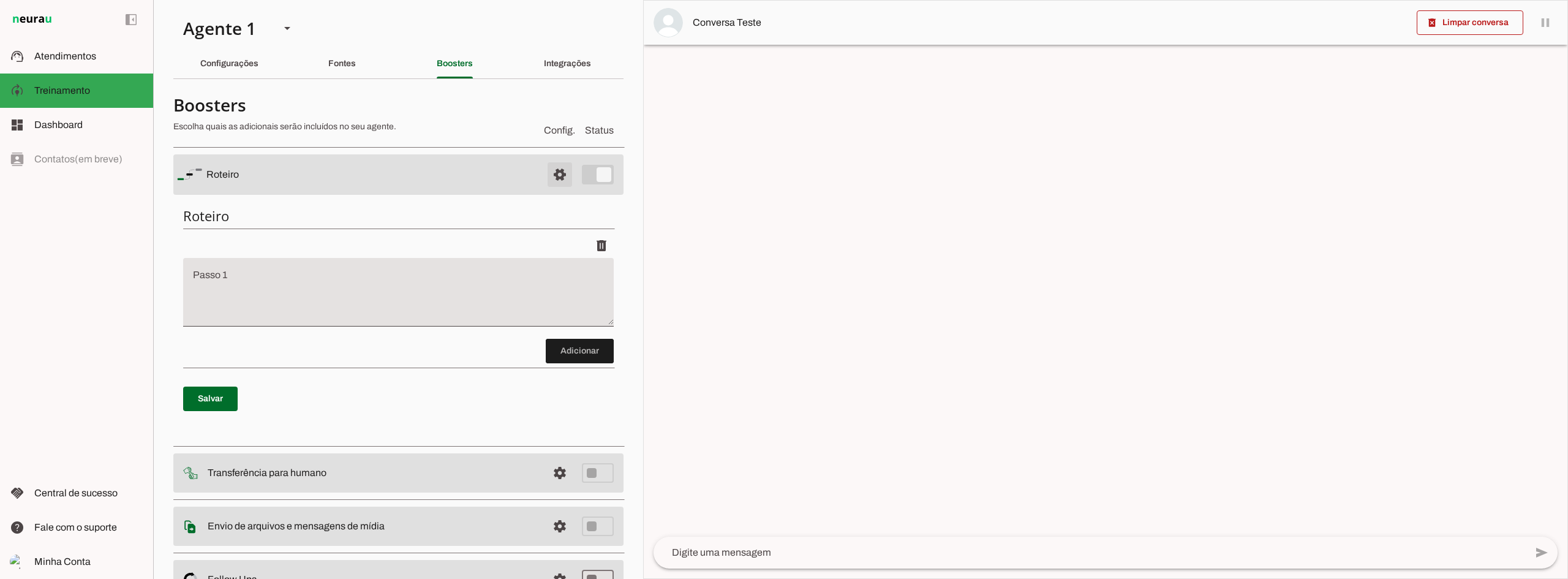
click at [552, 176] on span at bounding box center [560, 174] width 29 height 29
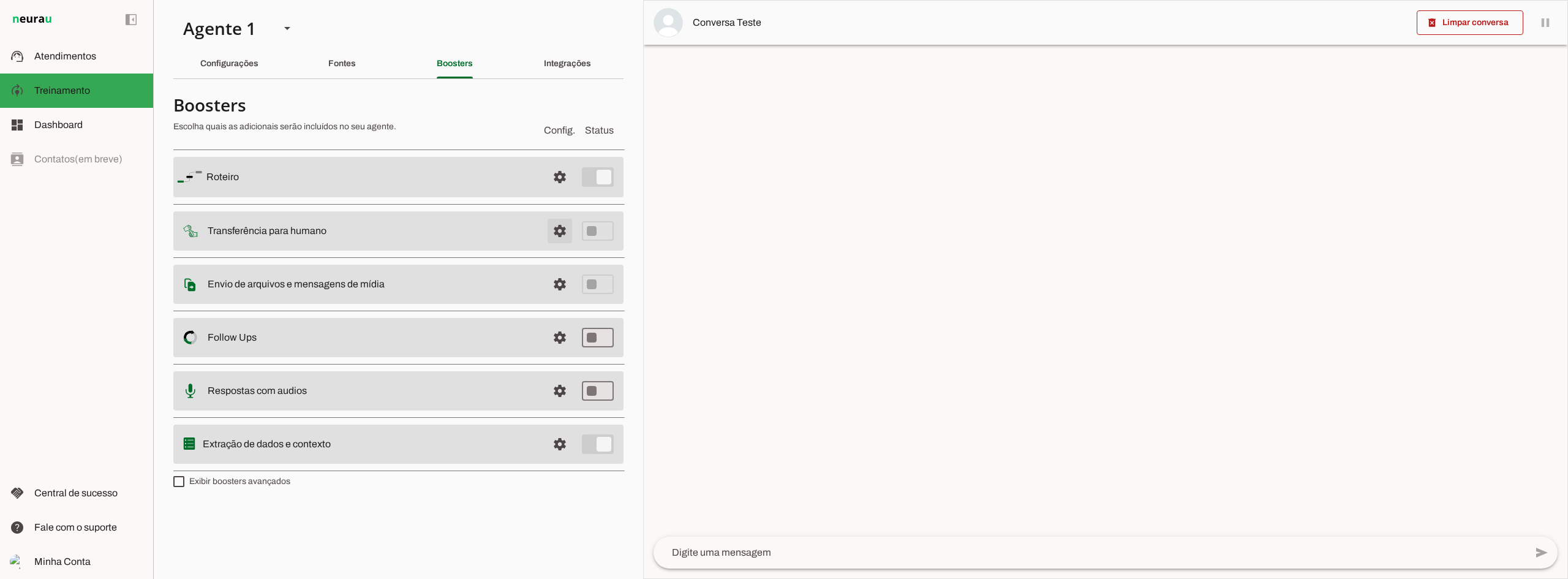
click at [558, 192] on span at bounding box center [560, 177] width 29 height 29
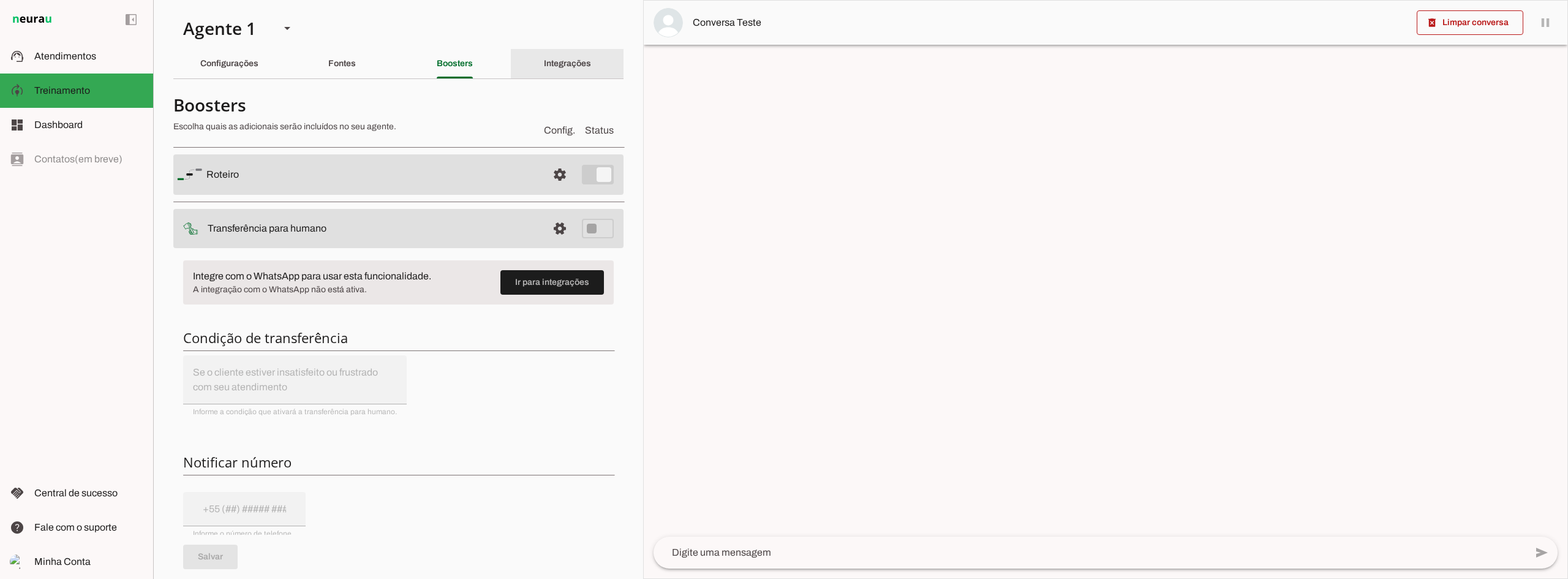
click at [546, 74] on div "Integrações" at bounding box center [568, 63] width 47 height 29
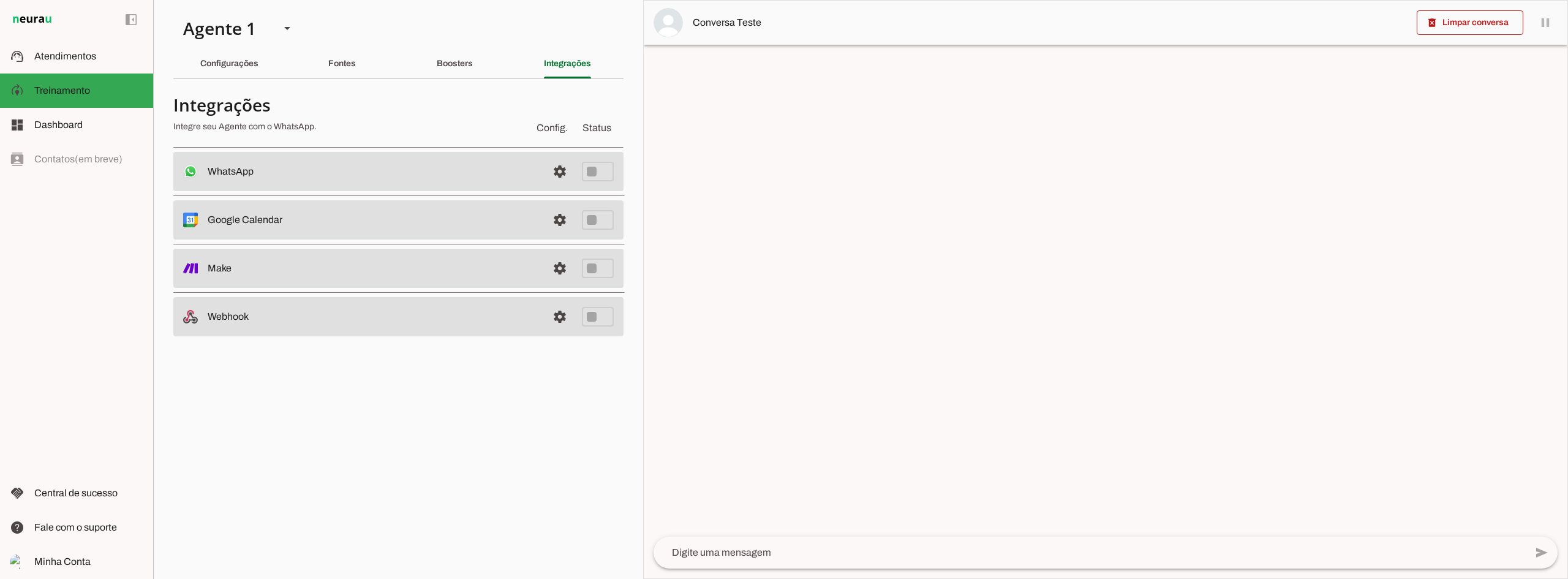
click at [545, 170] on md-item "settings WhatsApp Desconectado O Agente não está conectado ao WhatsApp." at bounding box center [398, 171] width 450 height 39
click at [560, 169] on span at bounding box center [560, 171] width 29 height 29
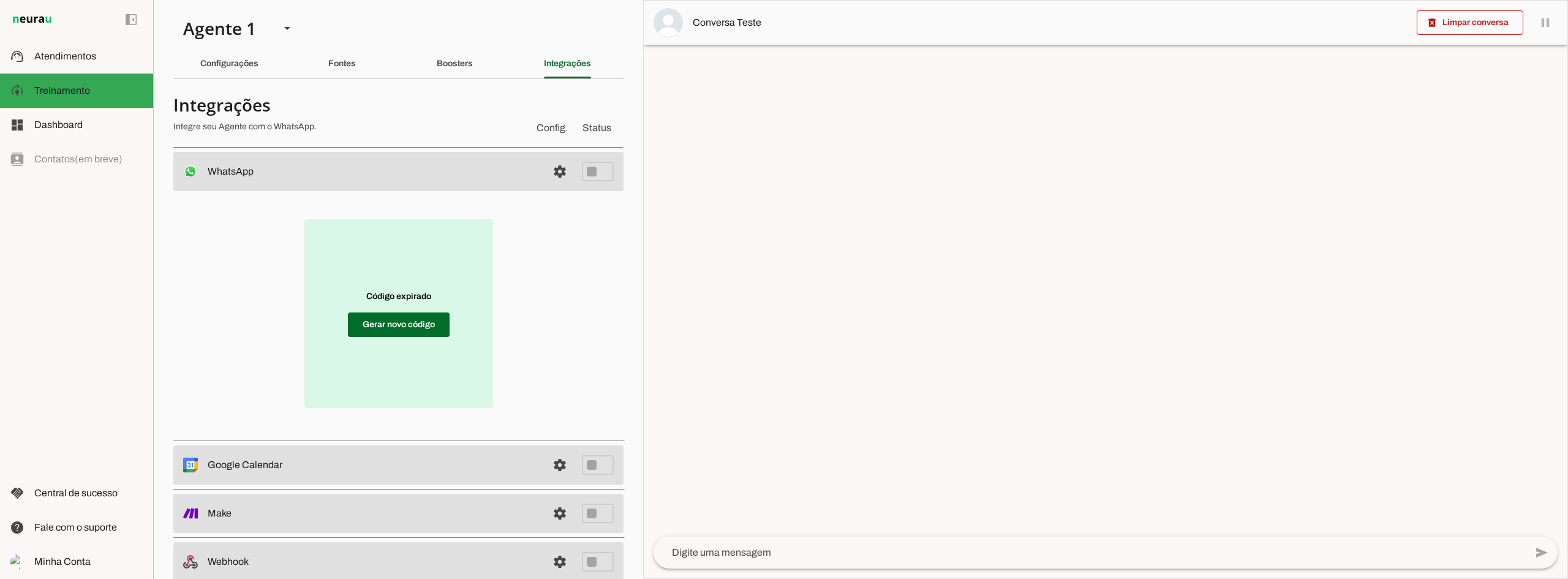
click at [768, 455] on div at bounding box center [1105, 289] width 924 height 578
click at [259, 76] on div "Configurações" at bounding box center [229, 63] width 58 height 29
